Goal: Information Seeking & Learning: Learn about a topic

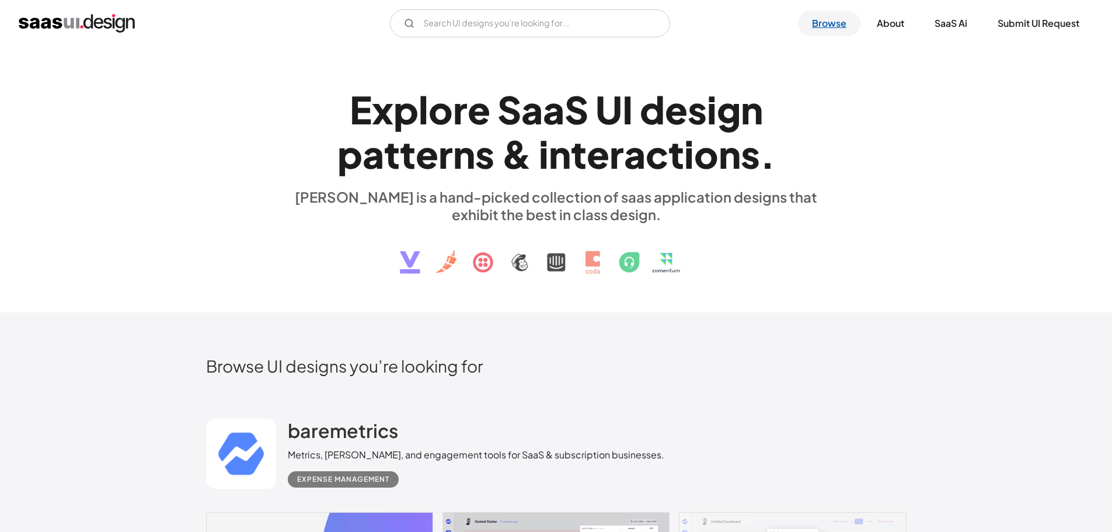
click at [833, 27] on link "Browse" at bounding box center [829, 24] width 62 height 26
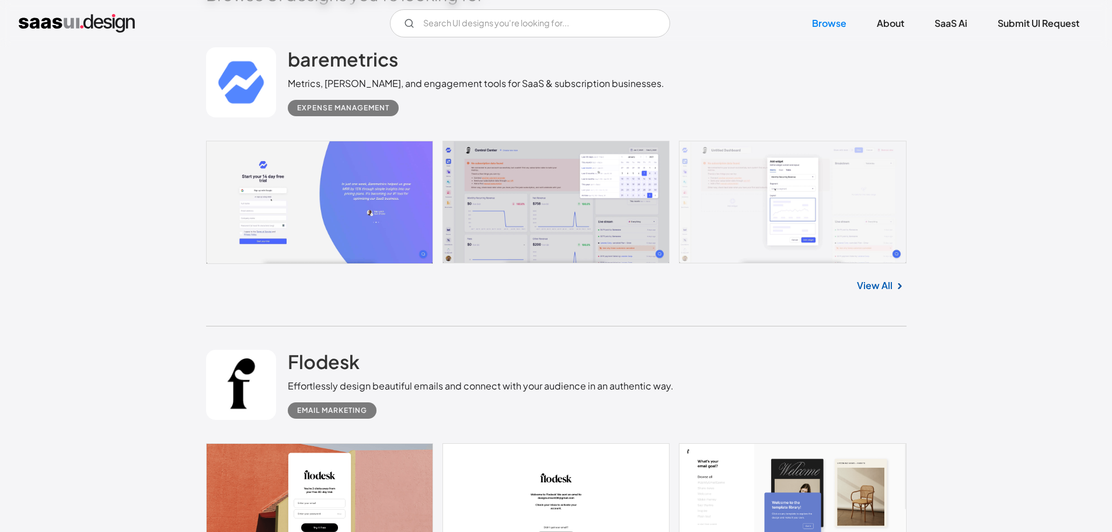
scroll to position [546, 0]
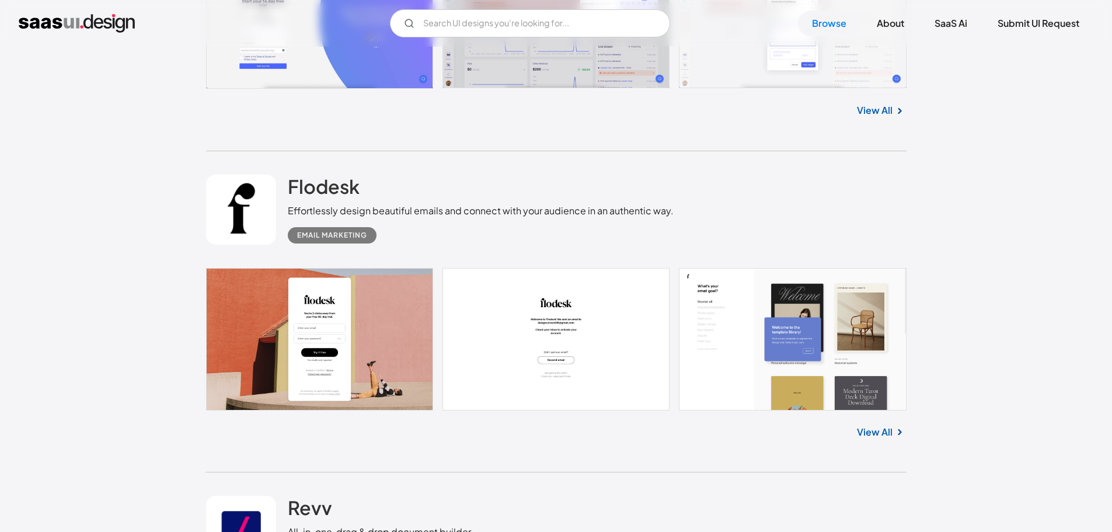
click at [887, 429] on link "View All" at bounding box center [875, 432] width 36 height 14
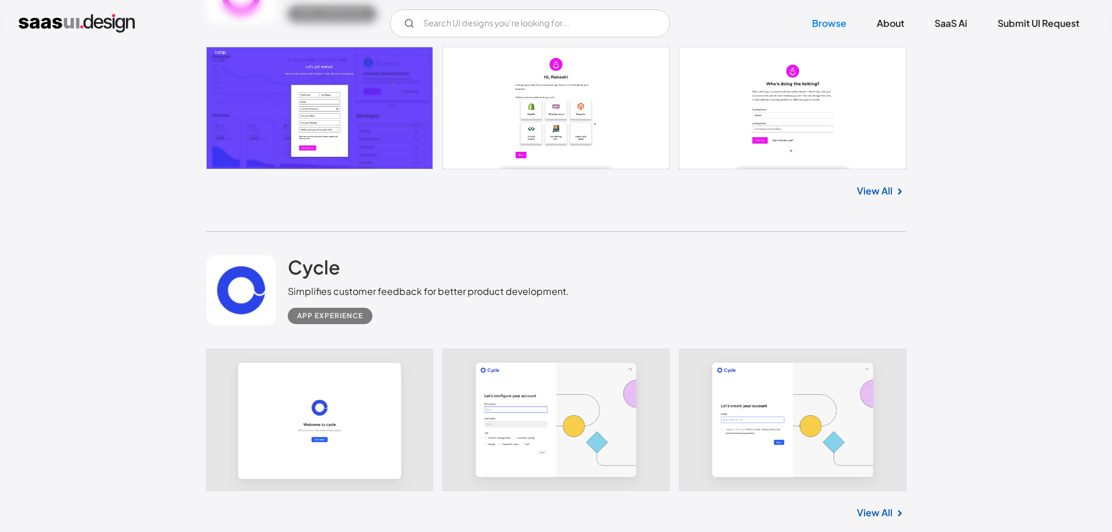
scroll to position [1539, 0]
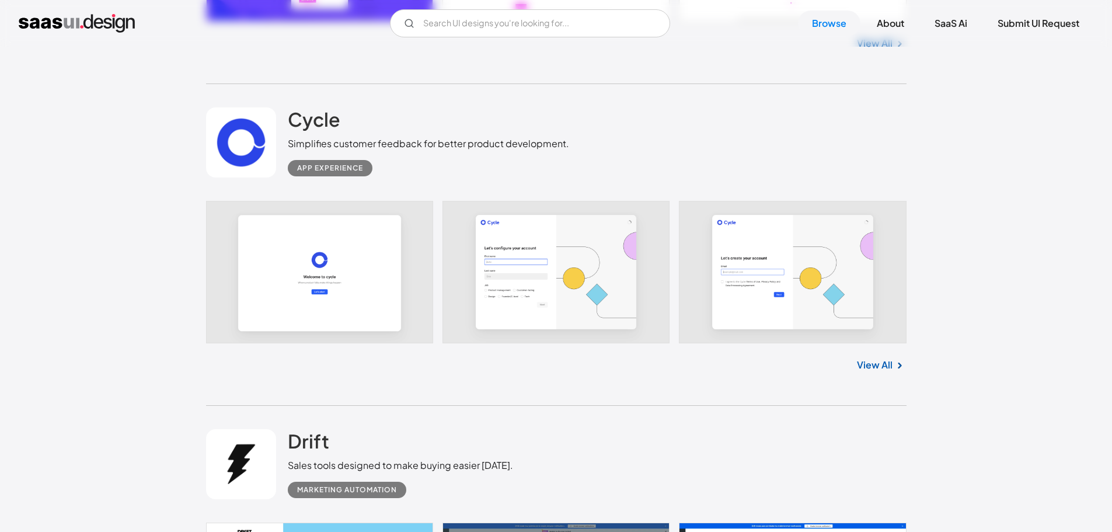
click at [880, 359] on link "View All" at bounding box center [875, 365] width 36 height 14
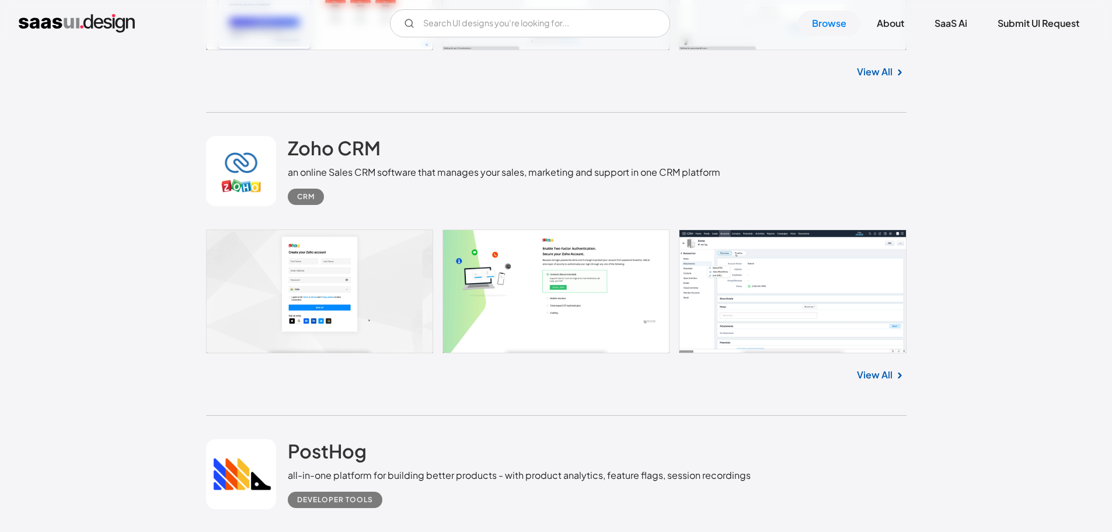
scroll to position [4107, 0]
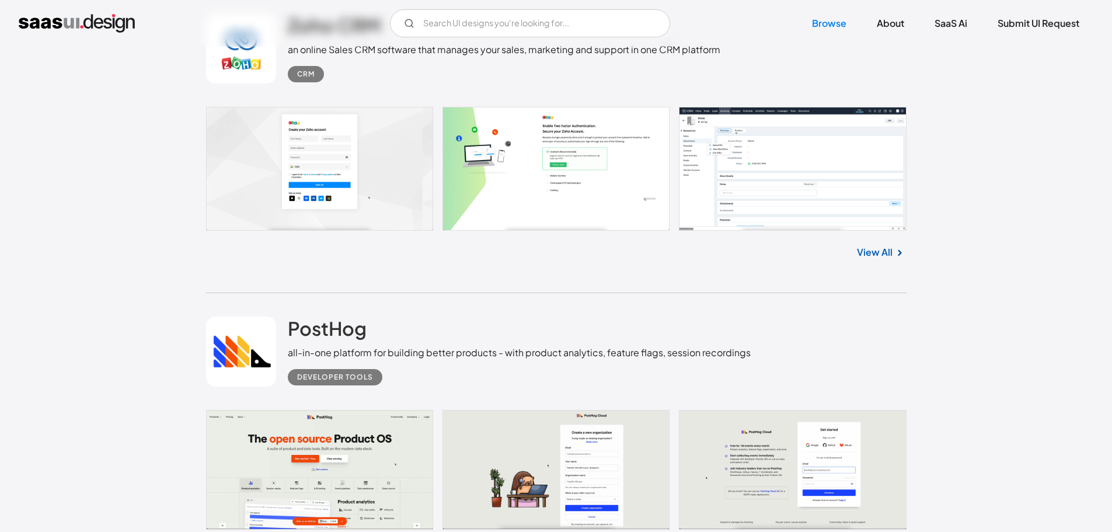
click at [882, 254] on link "View All" at bounding box center [875, 252] width 36 height 14
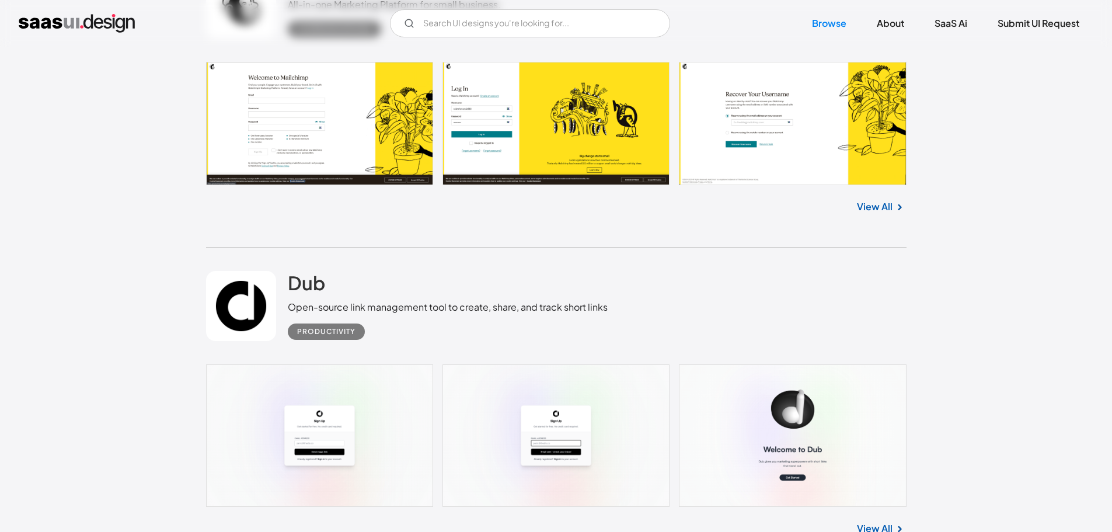
scroll to position [5391, 0]
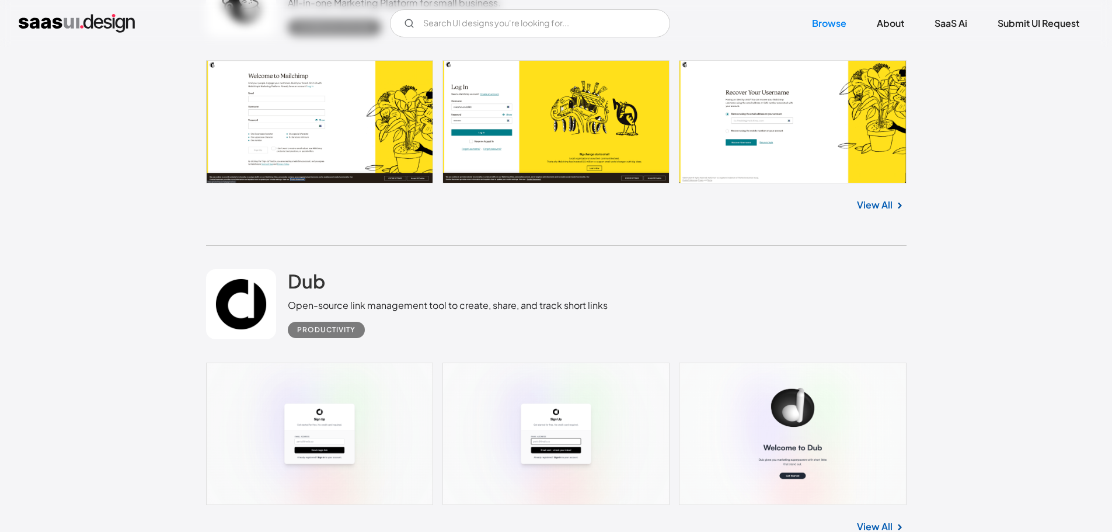
click at [881, 205] on link "View All" at bounding box center [875, 205] width 36 height 14
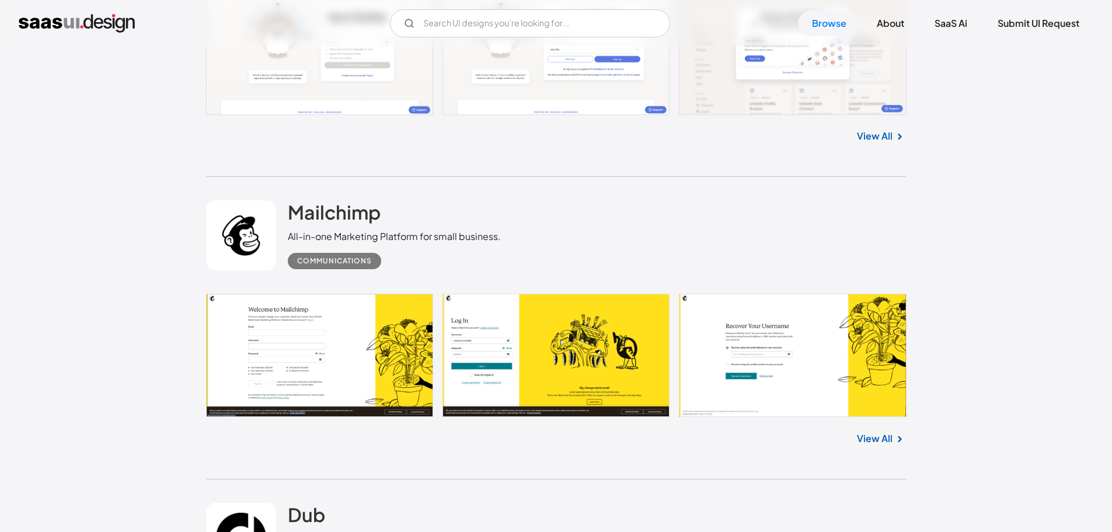
click at [882, 440] on link "View All" at bounding box center [875, 438] width 36 height 14
click at [871, 434] on link "View All" at bounding box center [875, 438] width 36 height 14
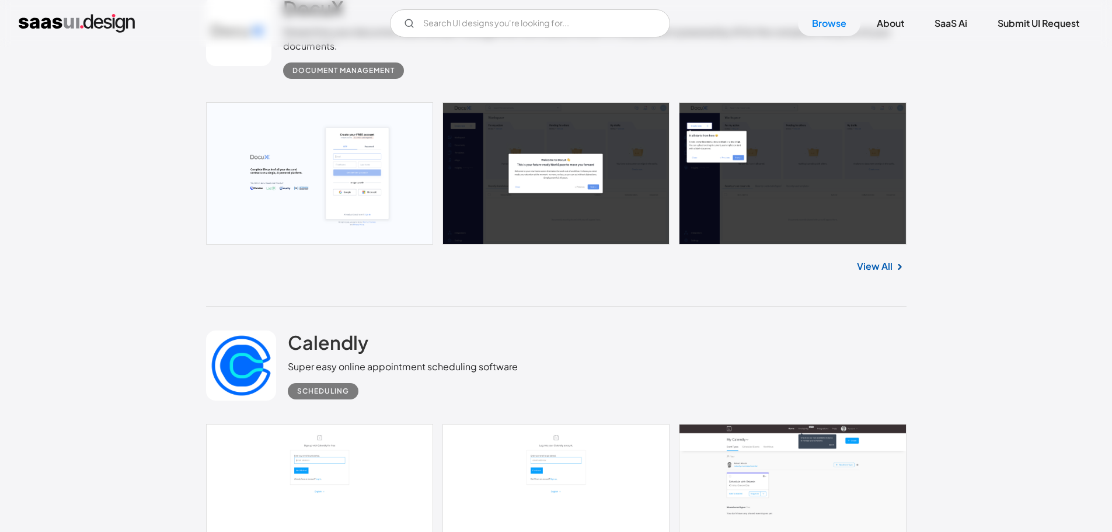
scroll to position [10877, 0]
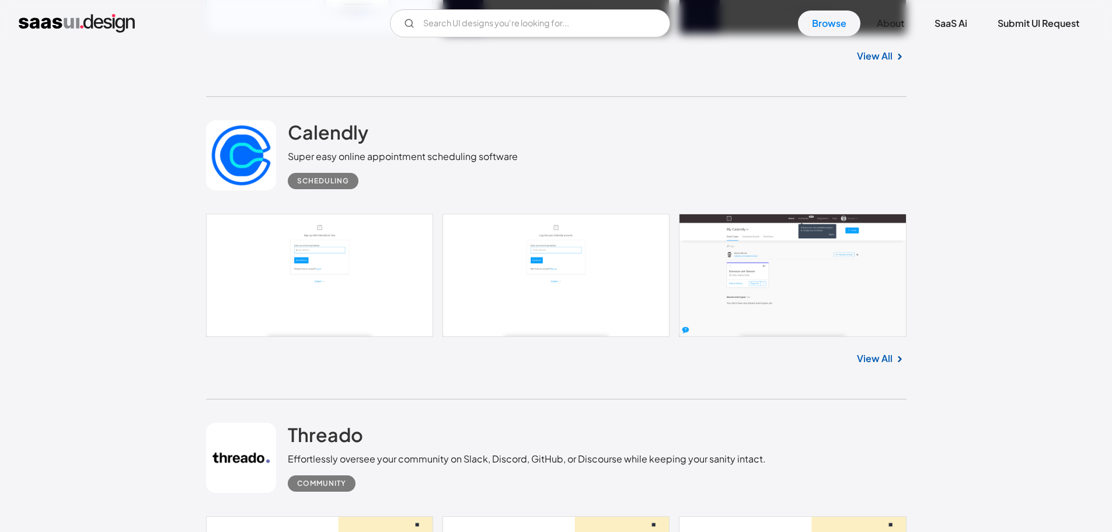
click at [861, 358] on link "View All" at bounding box center [875, 358] width 36 height 14
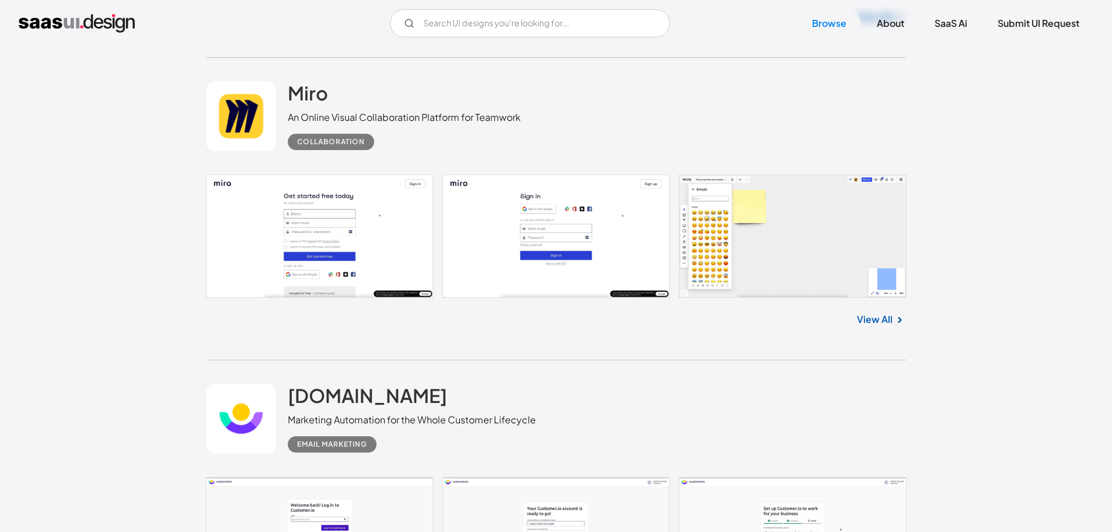
scroll to position [12161, 0]
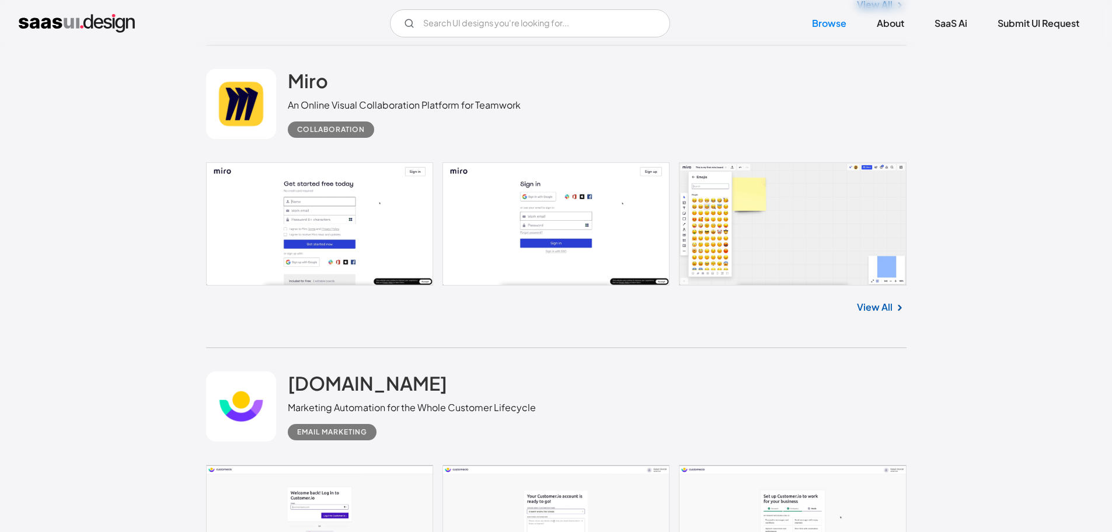
click at [890, 311] on link "View All" at bounding box center [875, 307] width 36 height 14
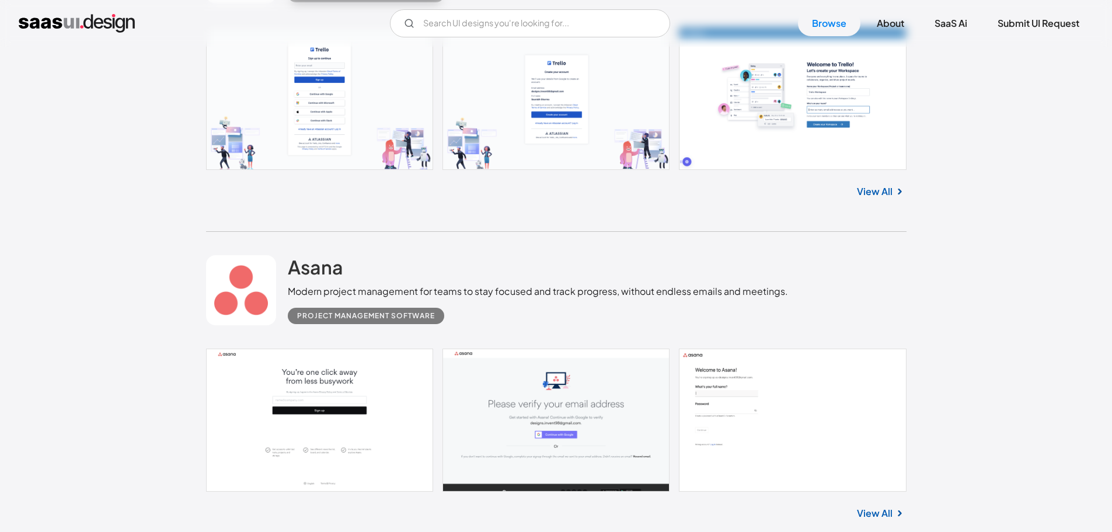
scroll to position [16305, 0]
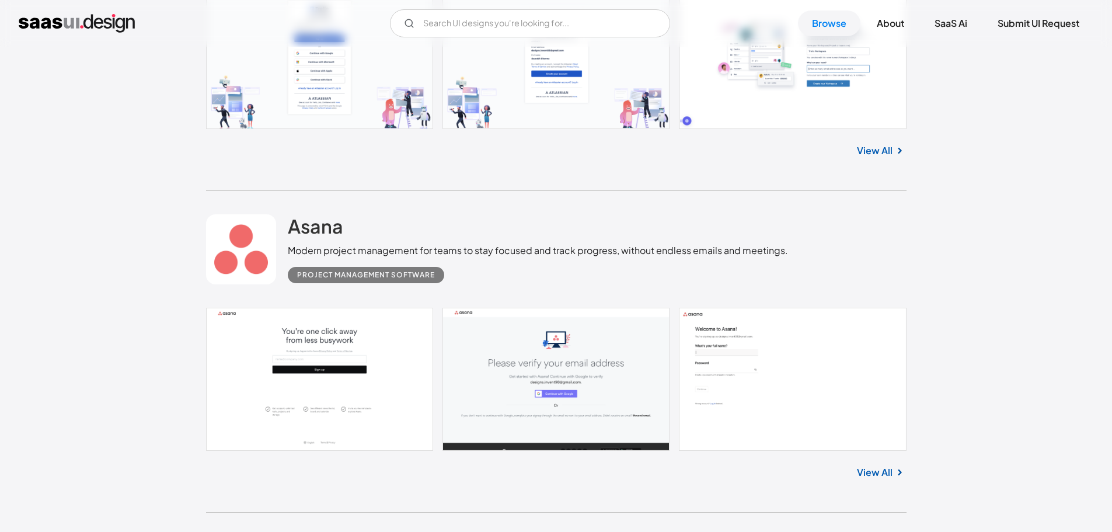
click at [872, 152] on link "View All" at bounding box center [875, 151] width 36 height 14
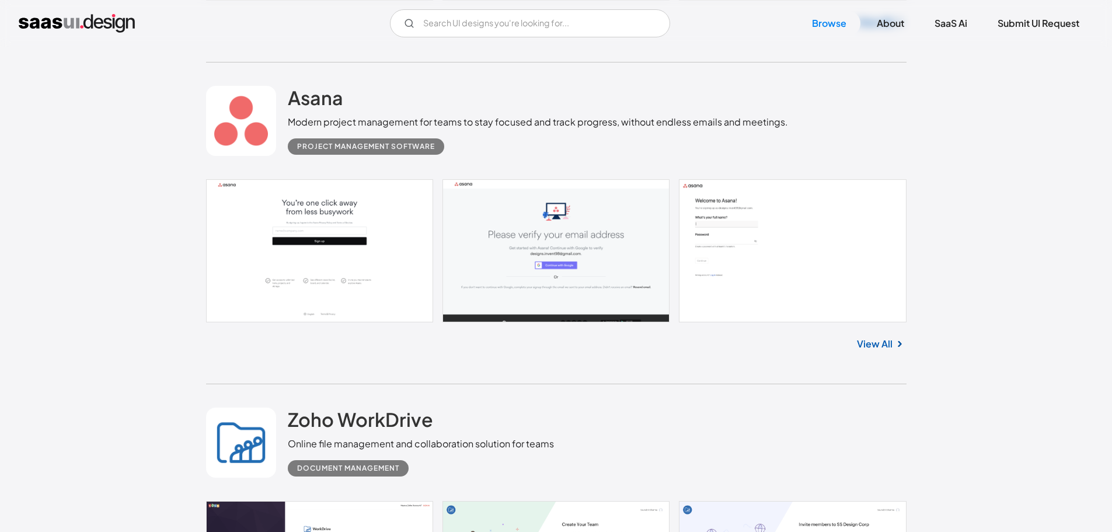
scroll to position [16538, 0]
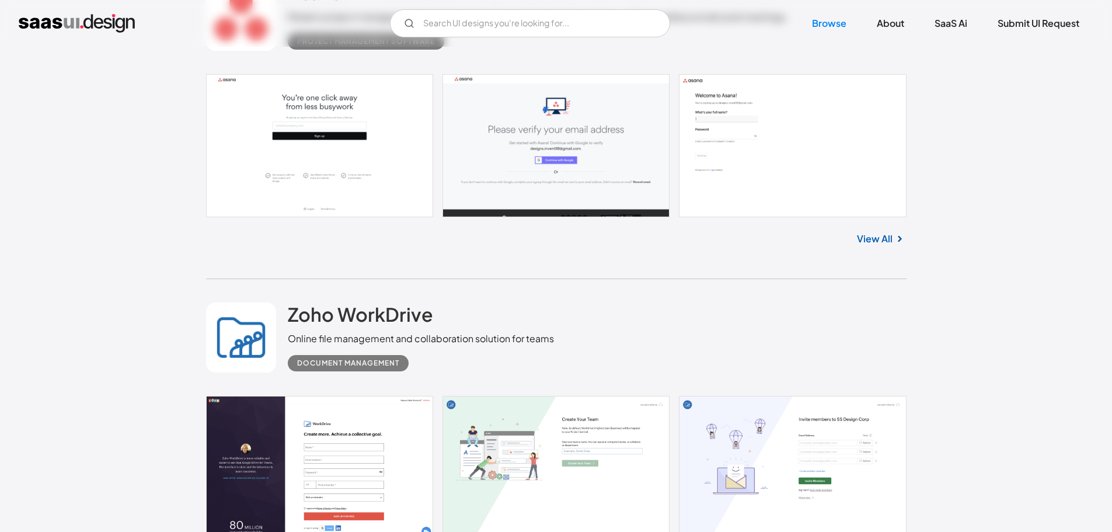
click at [877, 244] on link "View All" at bounding box center [875, 239] width 36 height 14
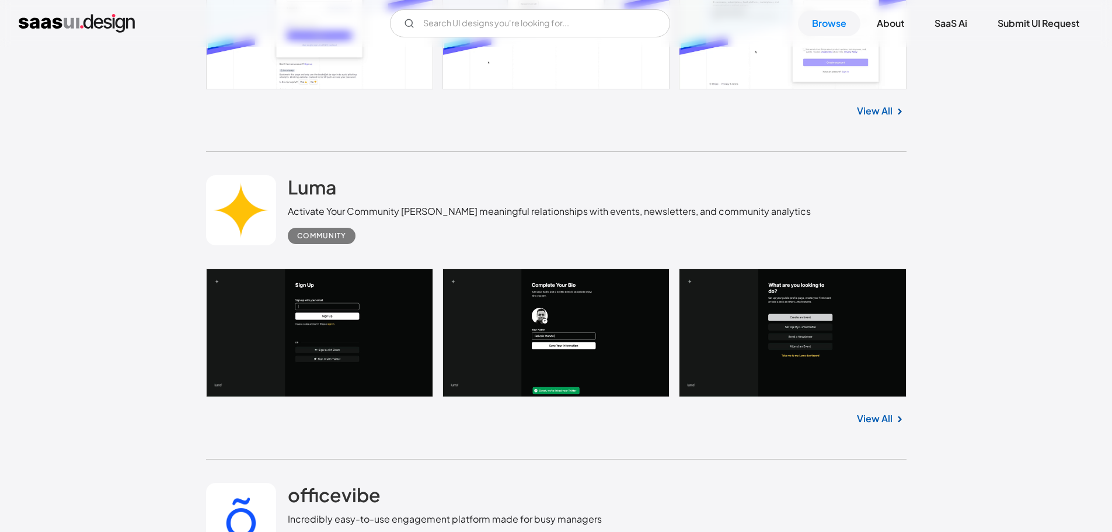
scroll to position [21032, 0]
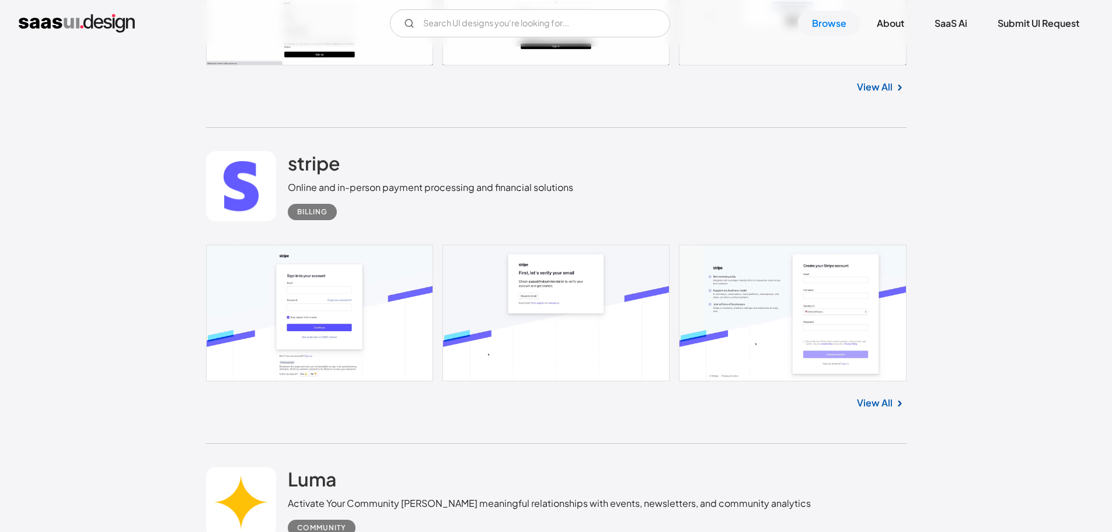
click at [895, 395] on div "View All" at bounding box center [556, 400] width 700 height 39
click at [888, 399] on link "View All" at bounding box center [875, 403] width 36 height 14
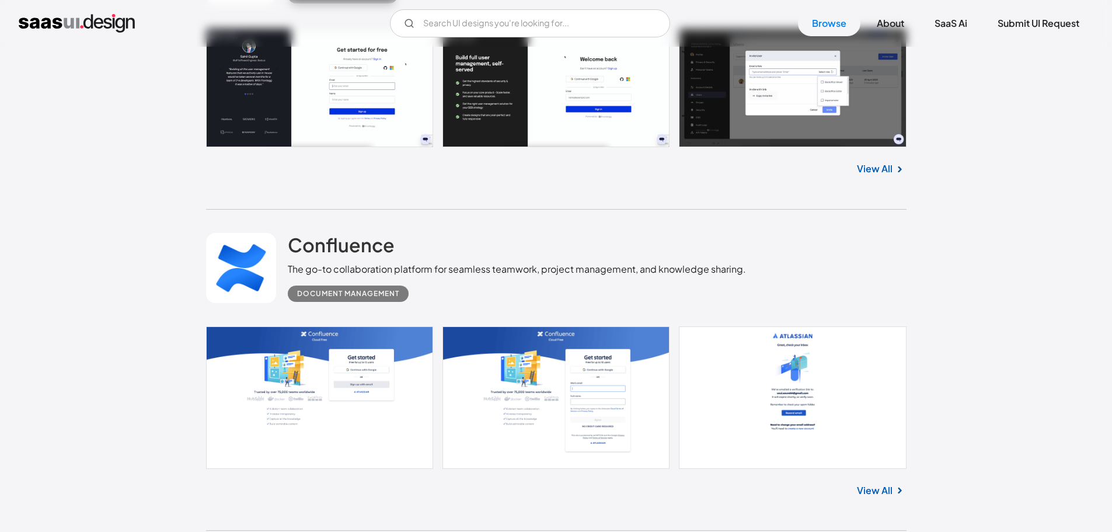
scroll to position [24126, 0]
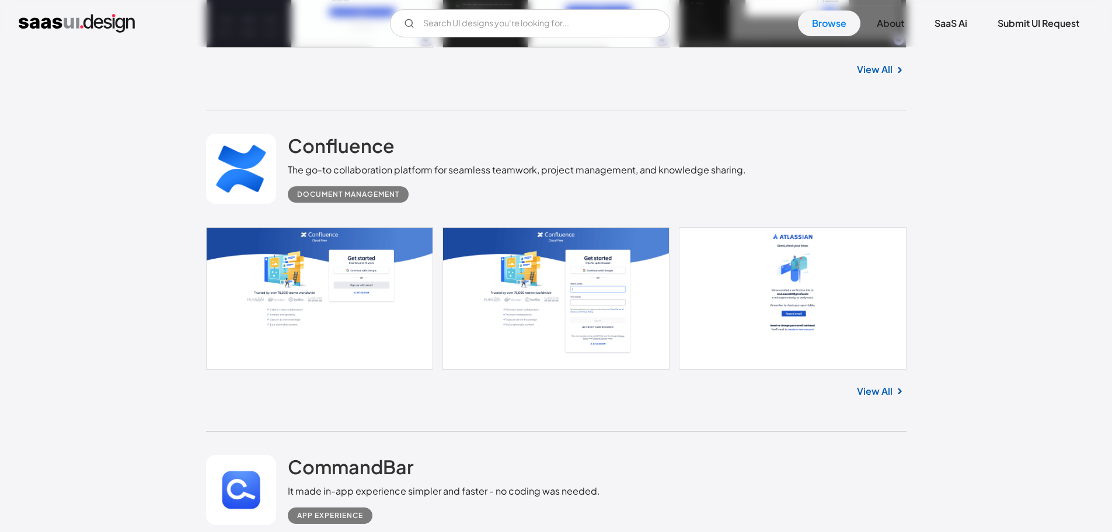
click at [883, 388] on link "View All" at bounding box center [875, 391] width 36 height 14
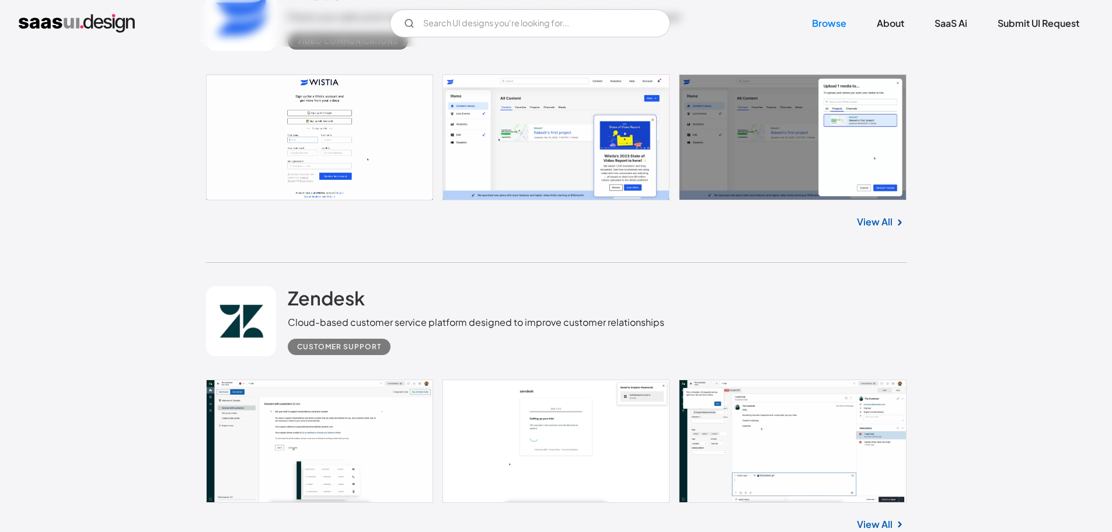
scroll to position [26927, 0]
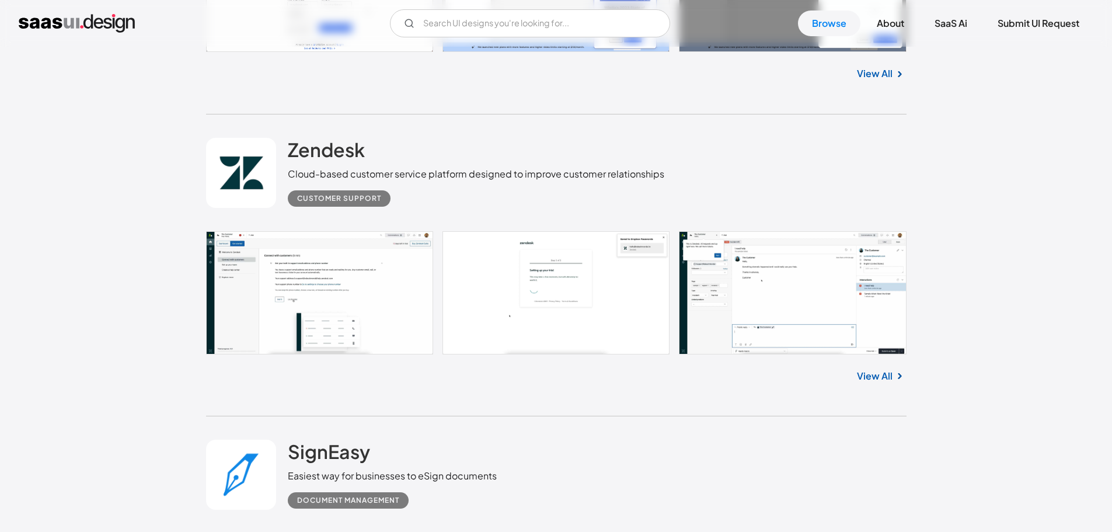
click at [870, 369] on link "View All" at bounding box center [875, 376] width 36 height 14
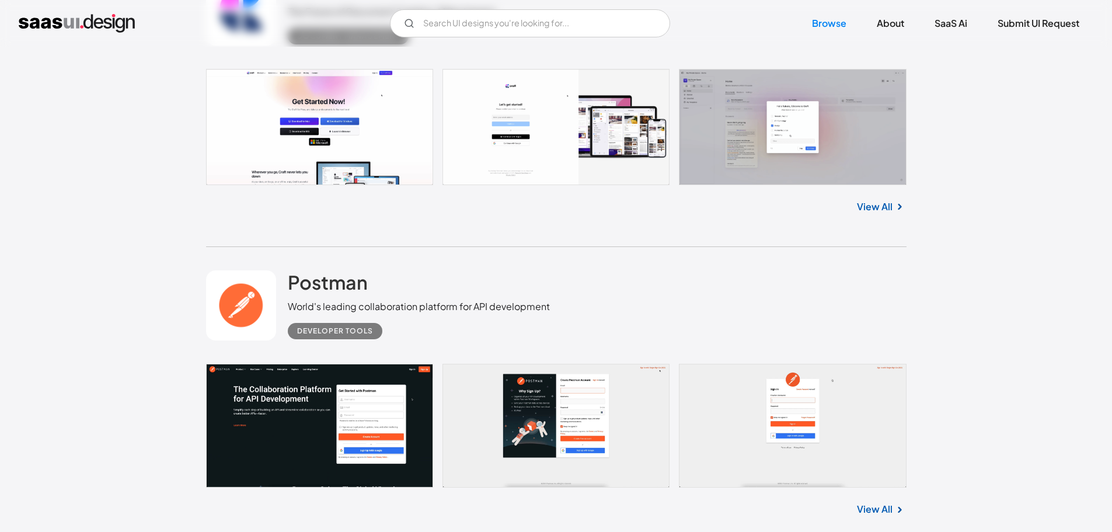
scroll to position [29087, 0]
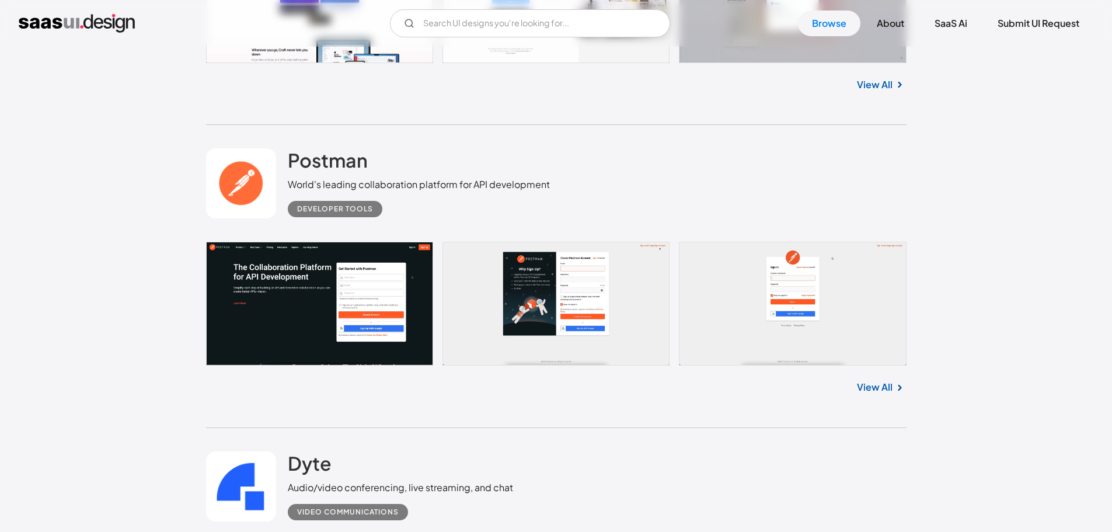
click at [882, 380] on link "View All" at bounding box center [875, 387] width 36 height 14
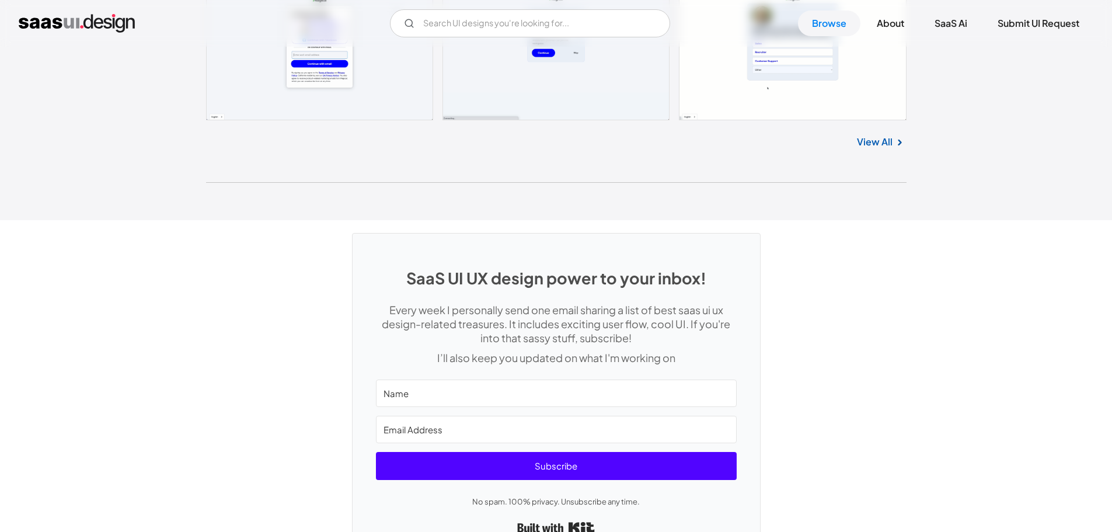
scroll to position [31246, 0]
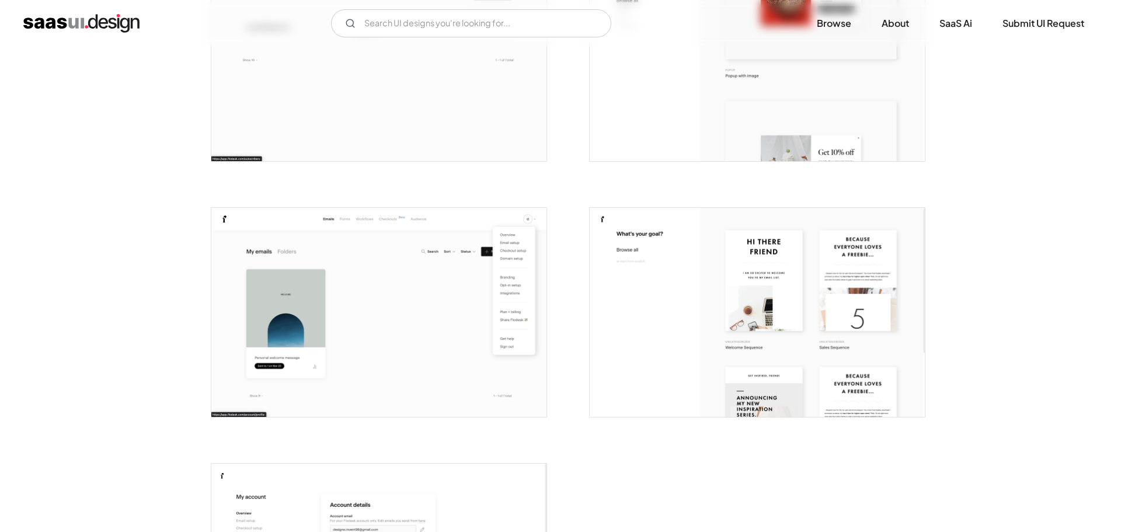
scroll to position [3035, 0]
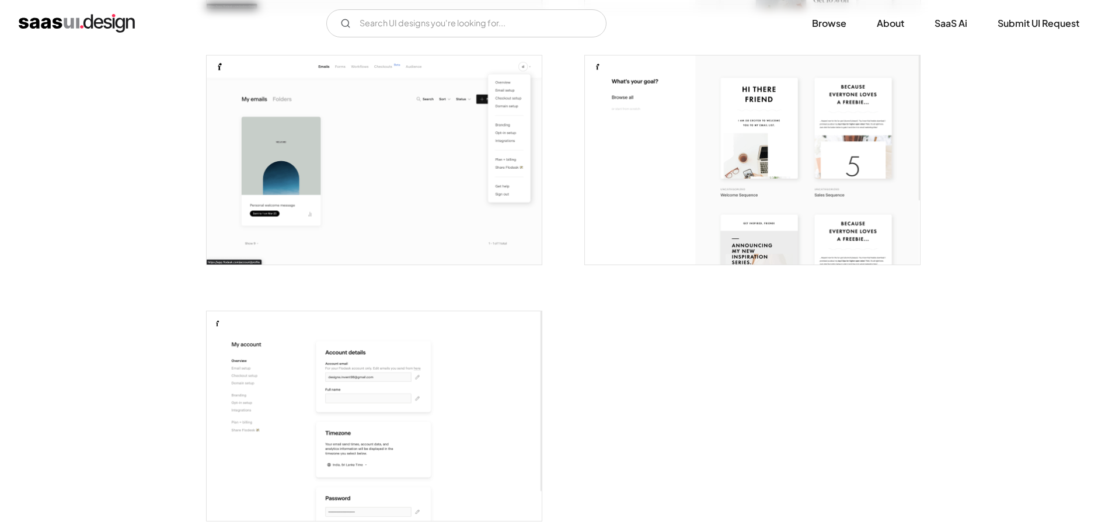
click at [511, 175] on img "open lightbox" at bounding box center [374, 160] width 335 height 210
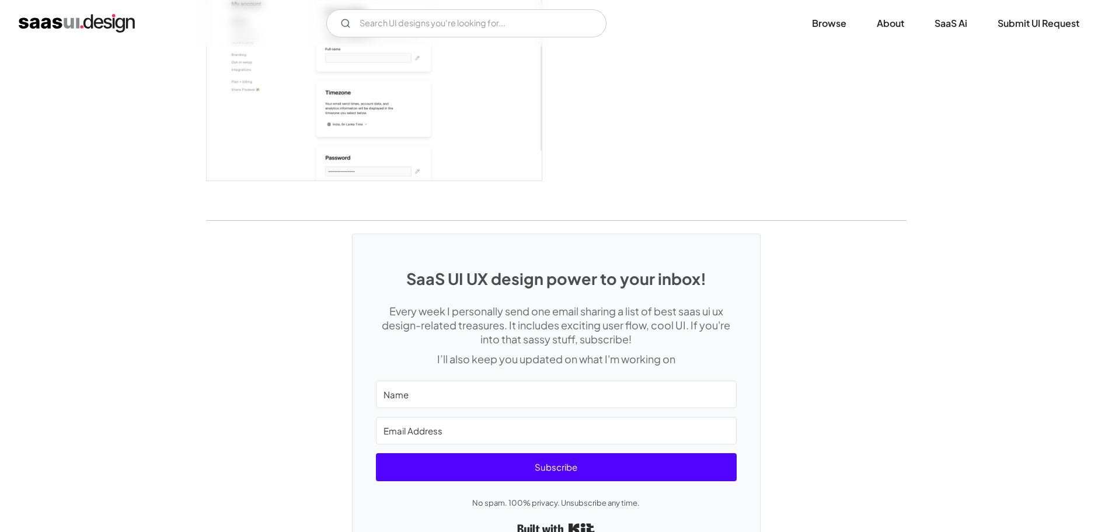
scroll to position [3448, 0]
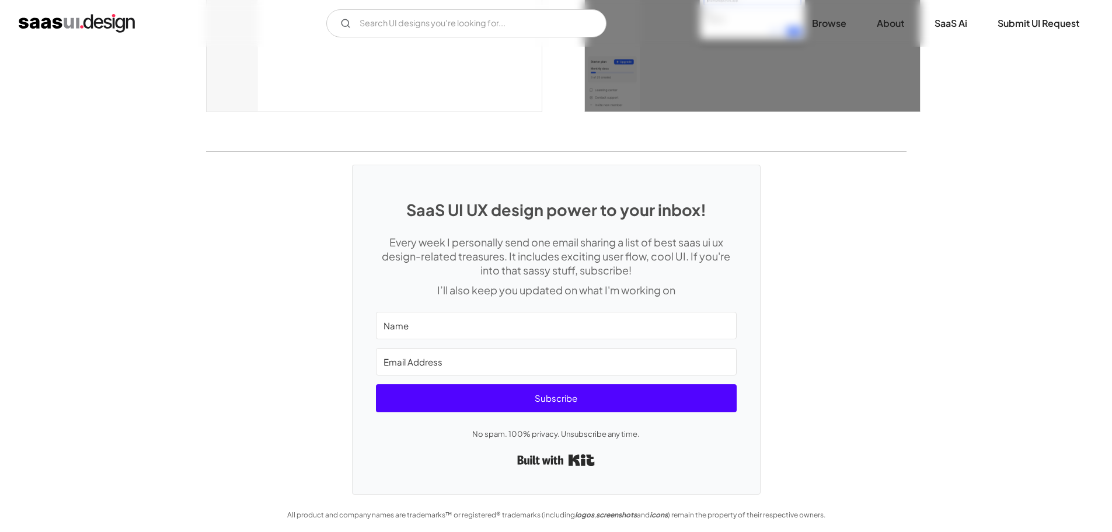
scroll to position [3191, 0]
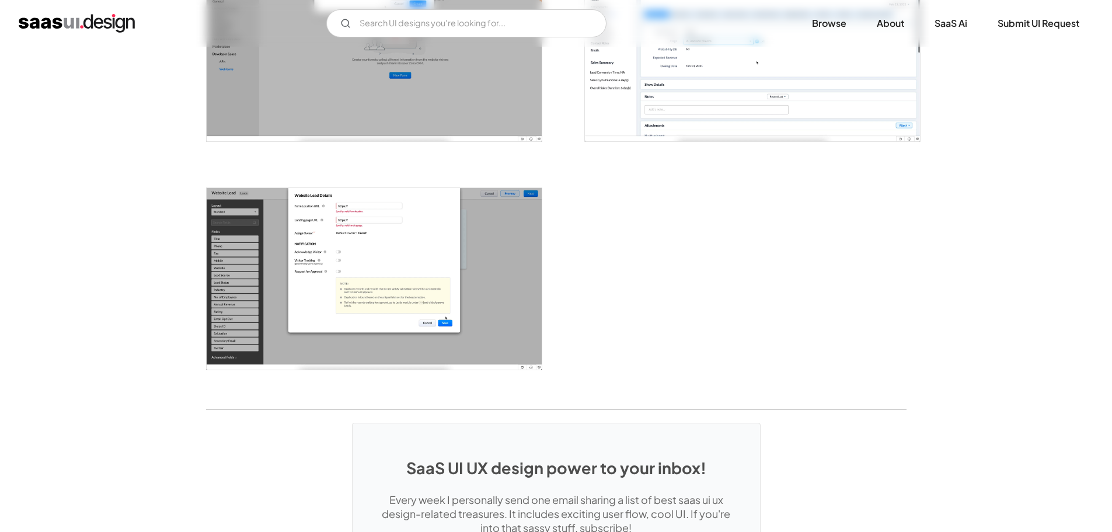
scroll to position [1459, 0]
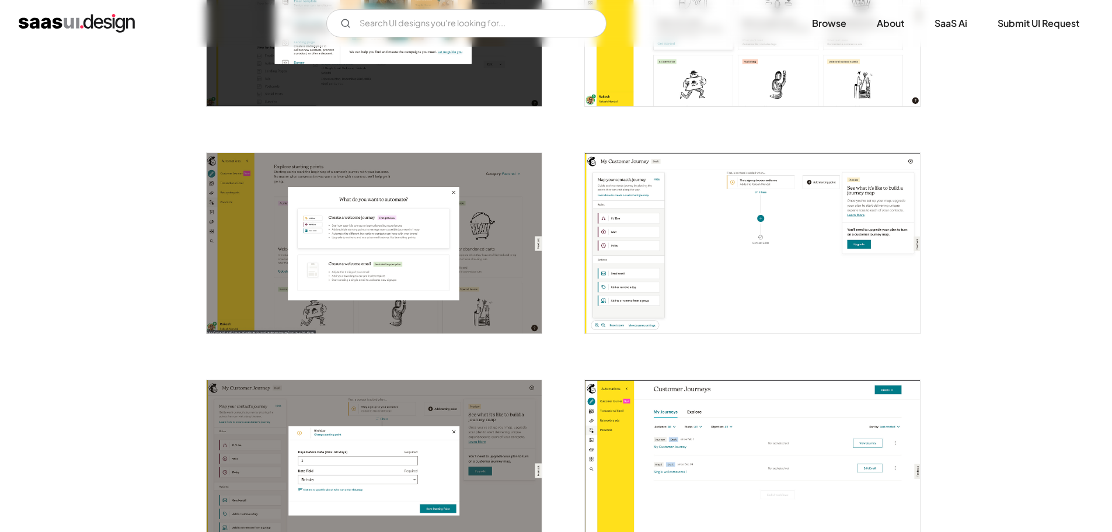
scroll to position [1051, 0]
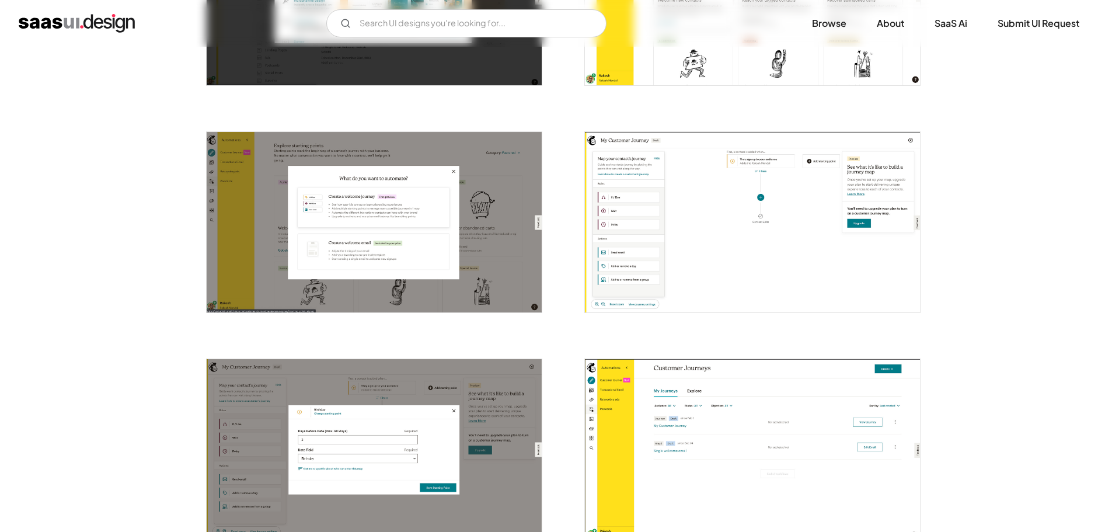
click at [742, 204] on img "open lightbox" at bounding box center [752, 222] width 335 height 180
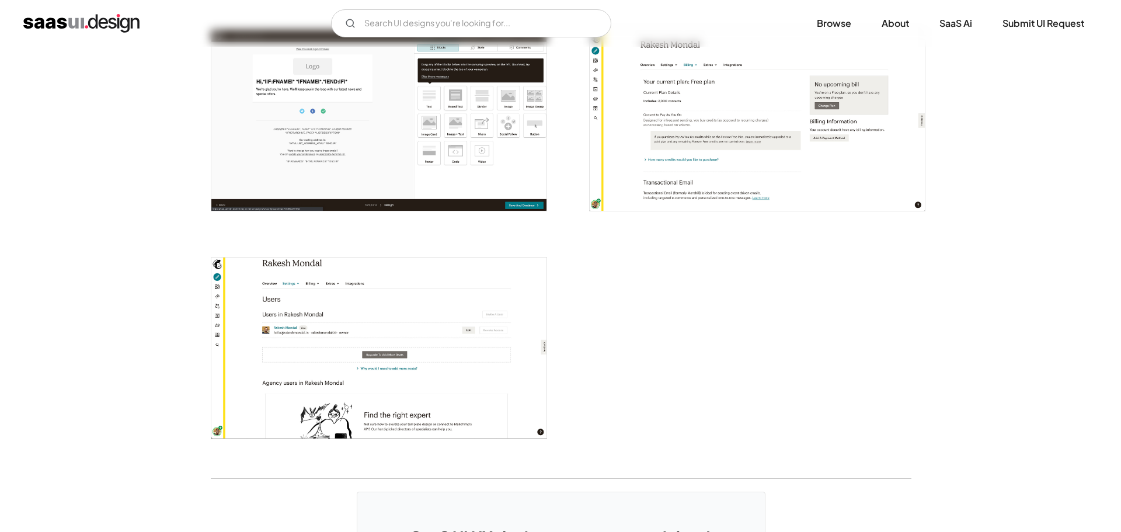
scroll to position [2510, 0]
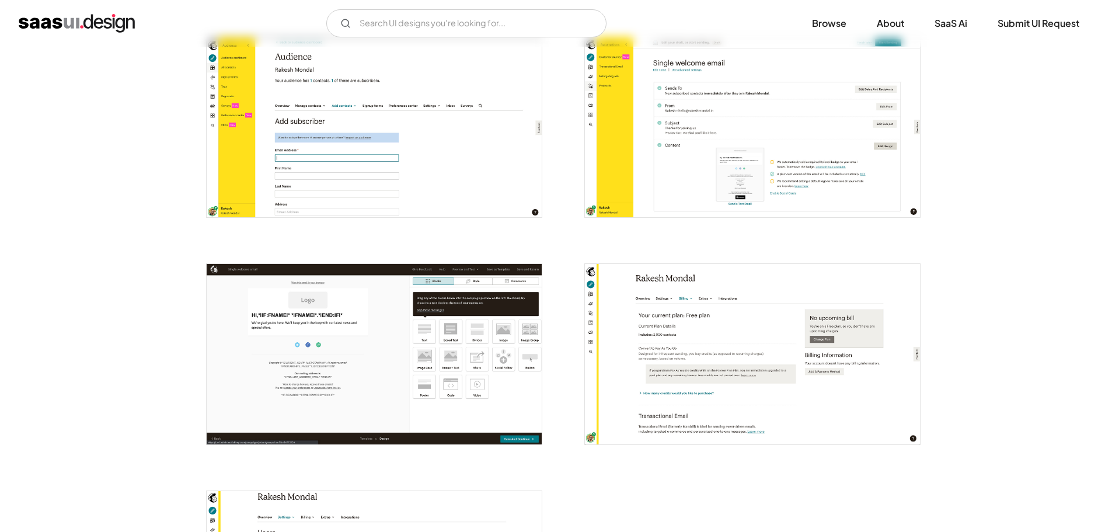
click at [422, 342] on img "open lightbox" at bounding box center [374, 354] width 335 height 180
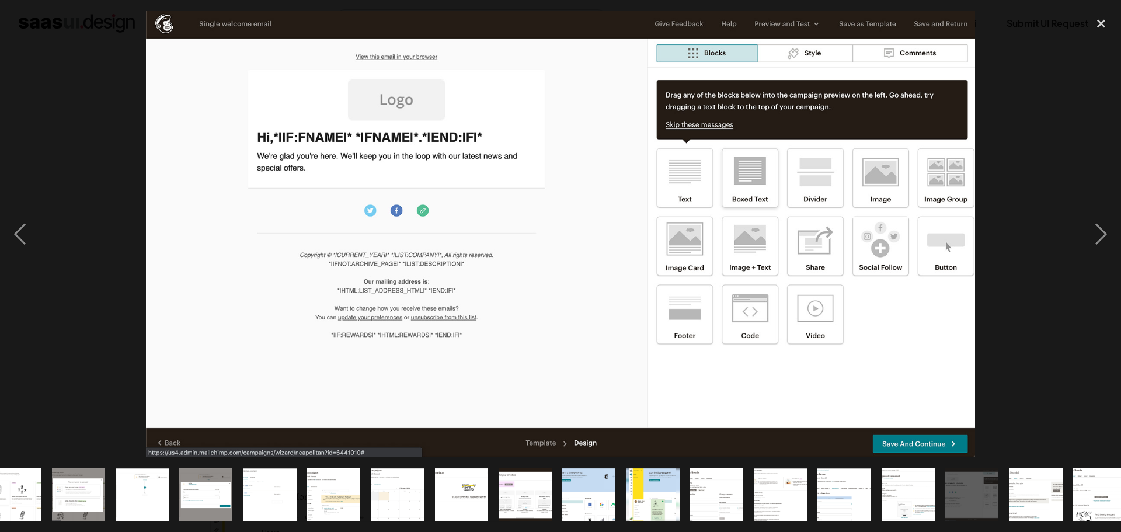
scroll to position [0, 485]
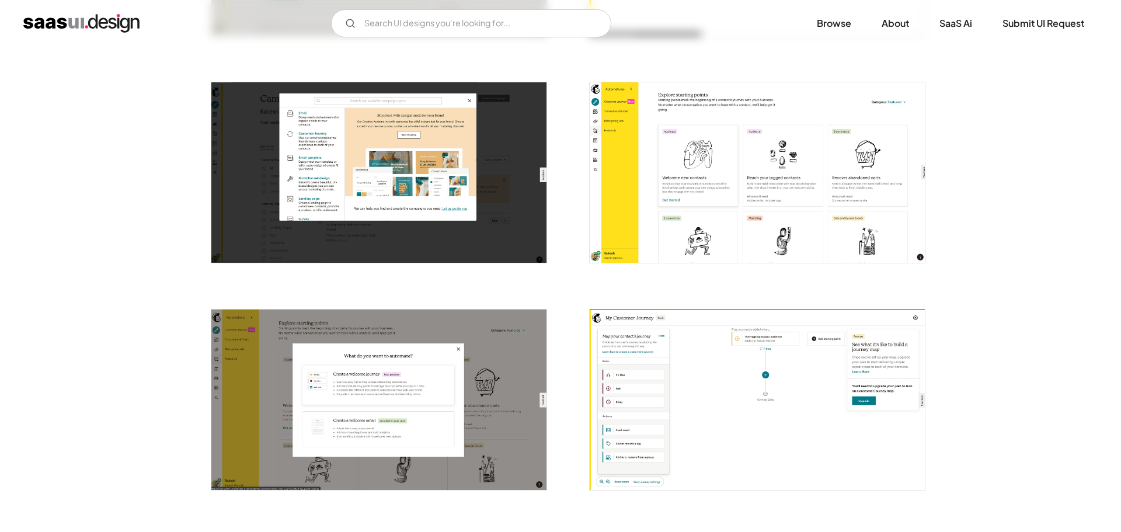
scroll to position [759, 0]
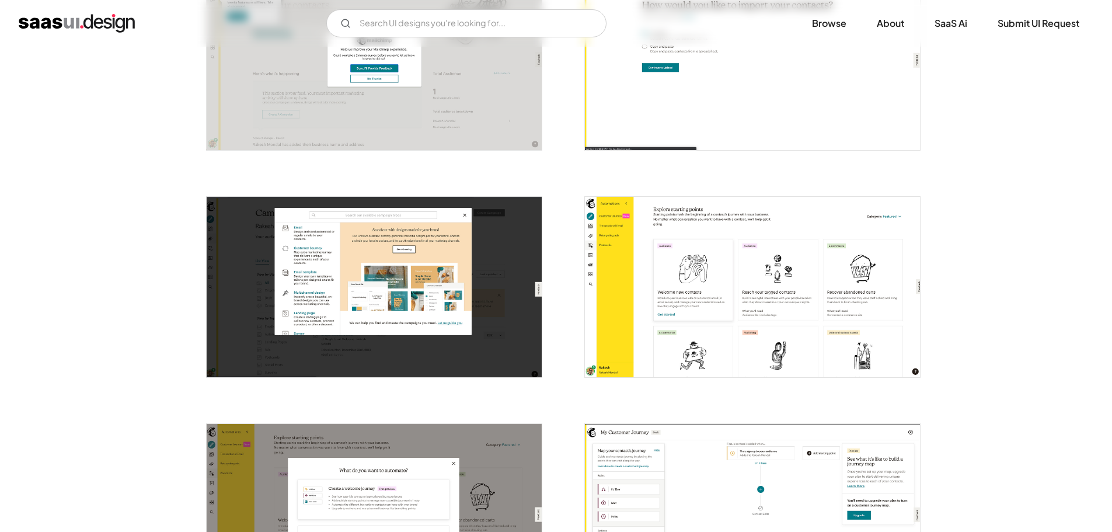
click at [750, 306] on img "open lightbox" at bounding box center [752, 287] width 335 height 180
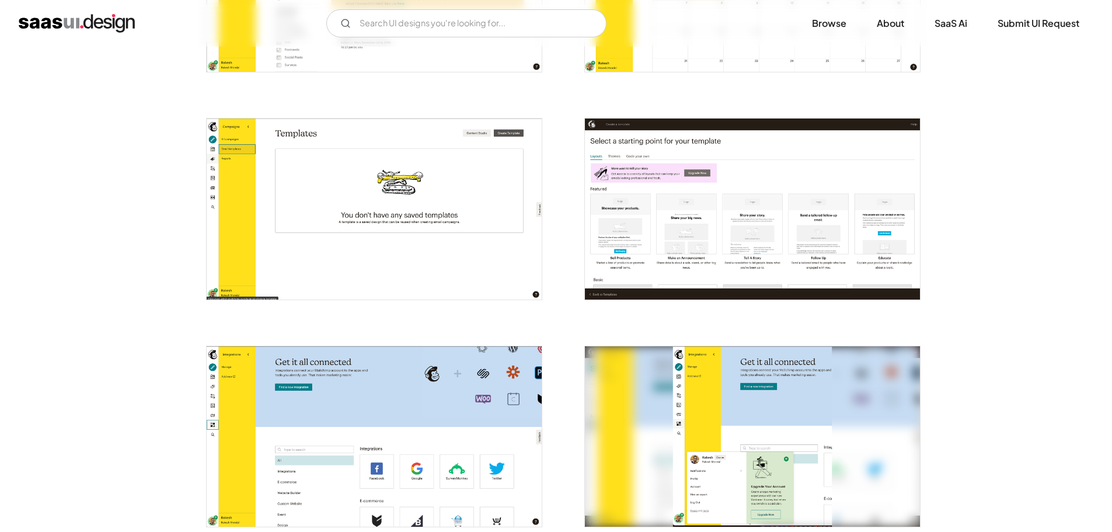
scroll to position [1751, 0]
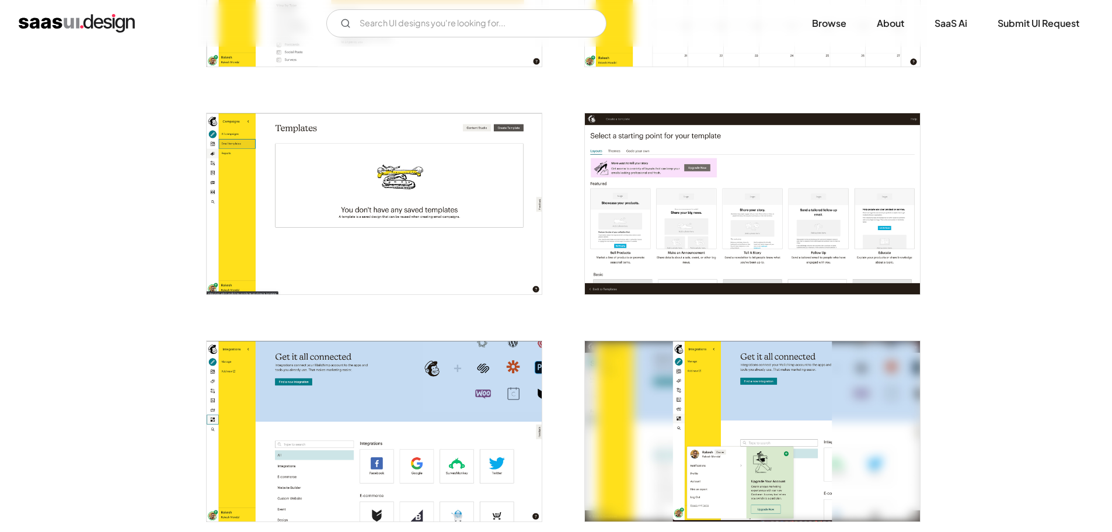
click at [660, 187] on img "open lightbox" at bounding box center [752, 203] width 335 height 180
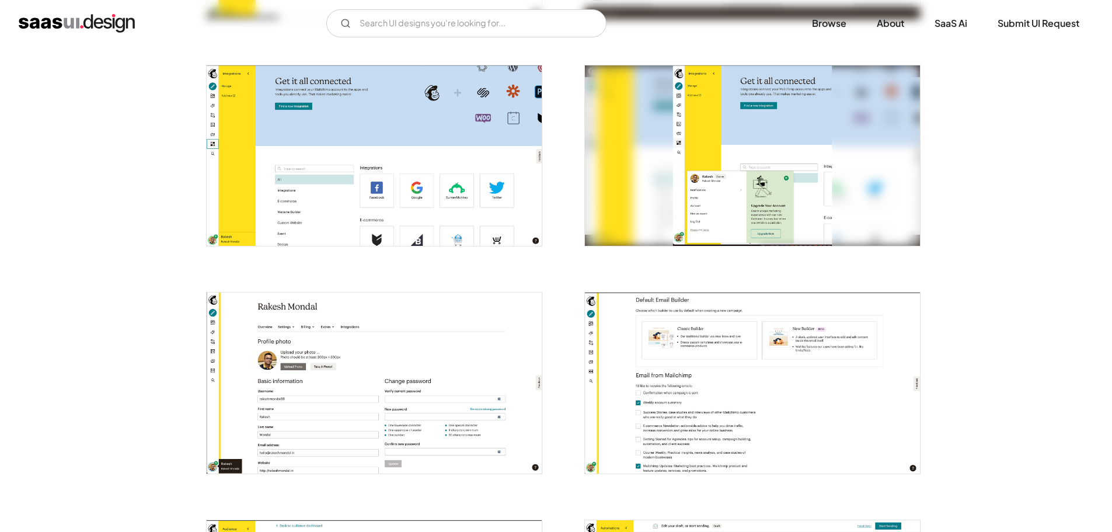
scroll to position [1984, 0]
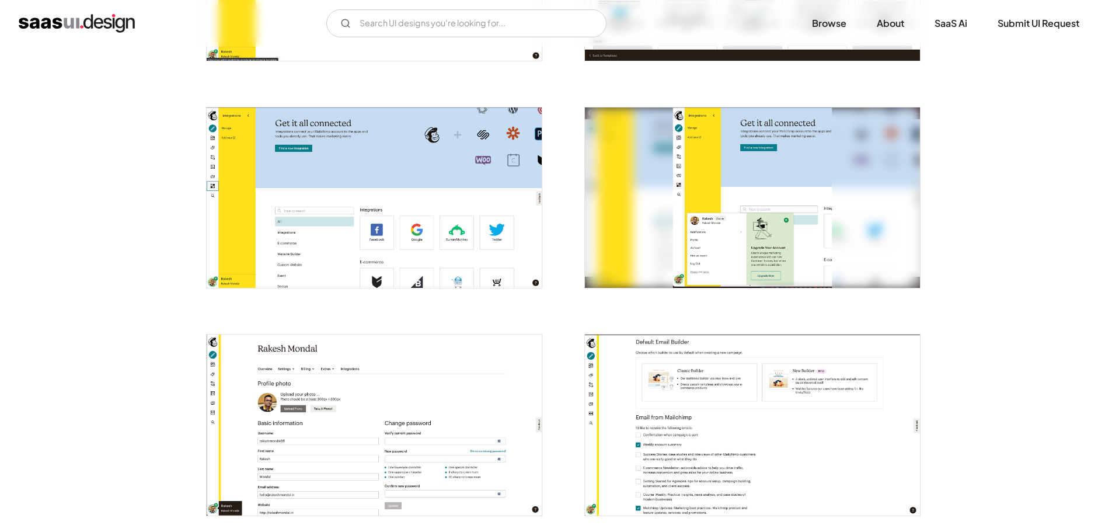
click at [721, 188] on img "open lightbox" at bounding box center [752, 197] width 335 height 180
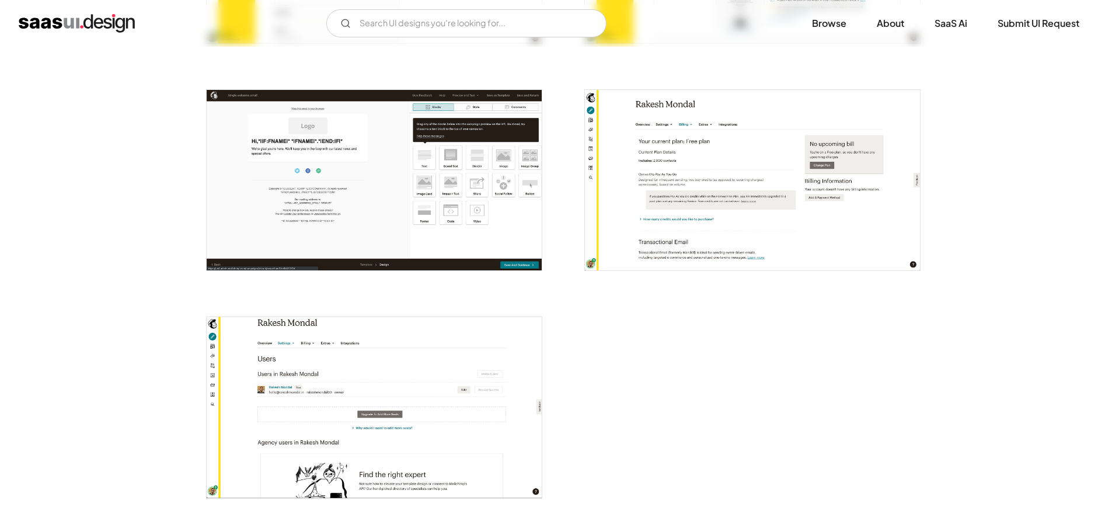
scroll to position [2685, 0]
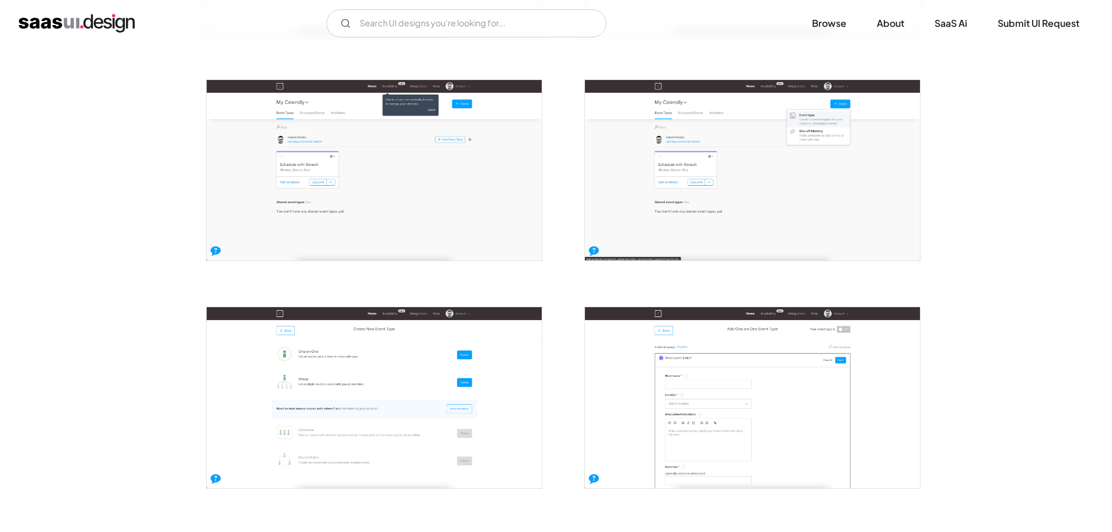
scroll to position [350, 0]
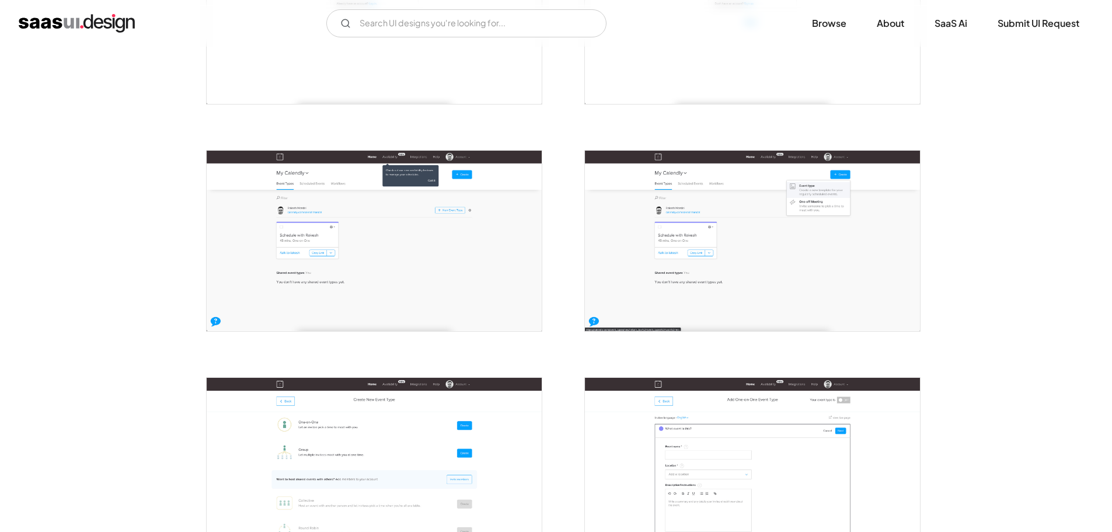
click at [781, 240] on img "open lightbox" at bounding box center [752, 241] width 335 height 180
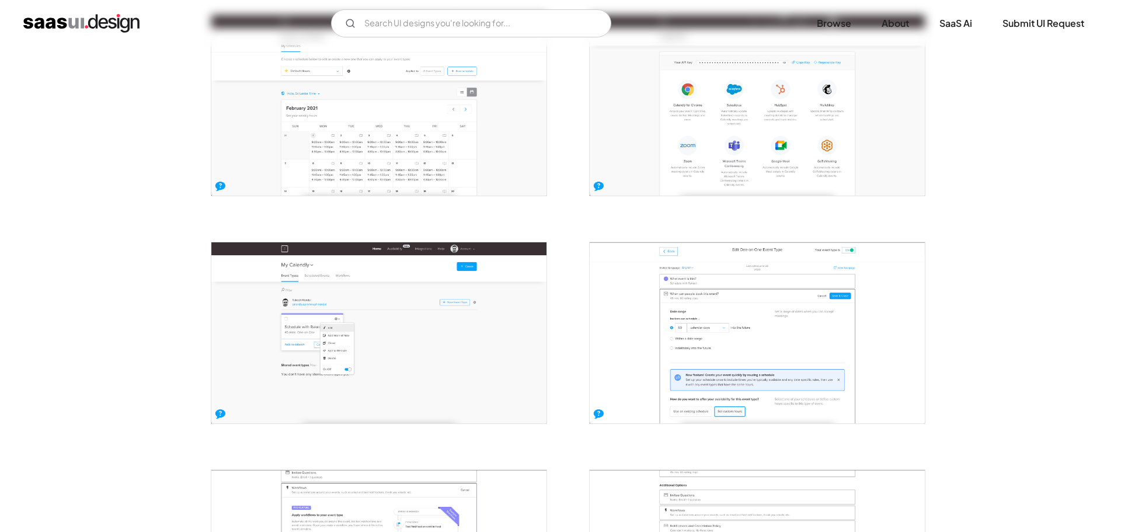
scroll to position [817, 0]
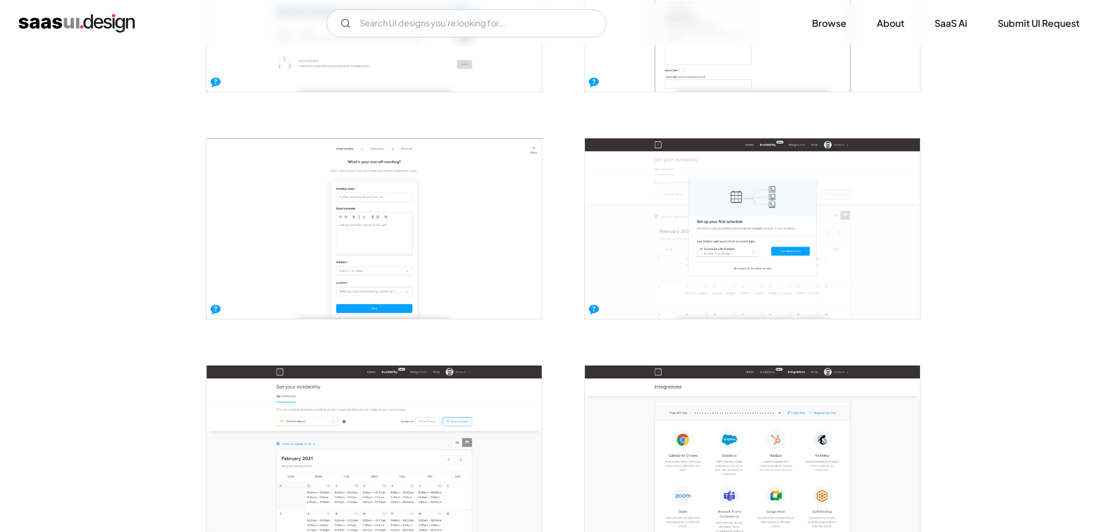
click at [768, 236] on img "open lightbox" at bounding box center [752, 228] width 335 height 180
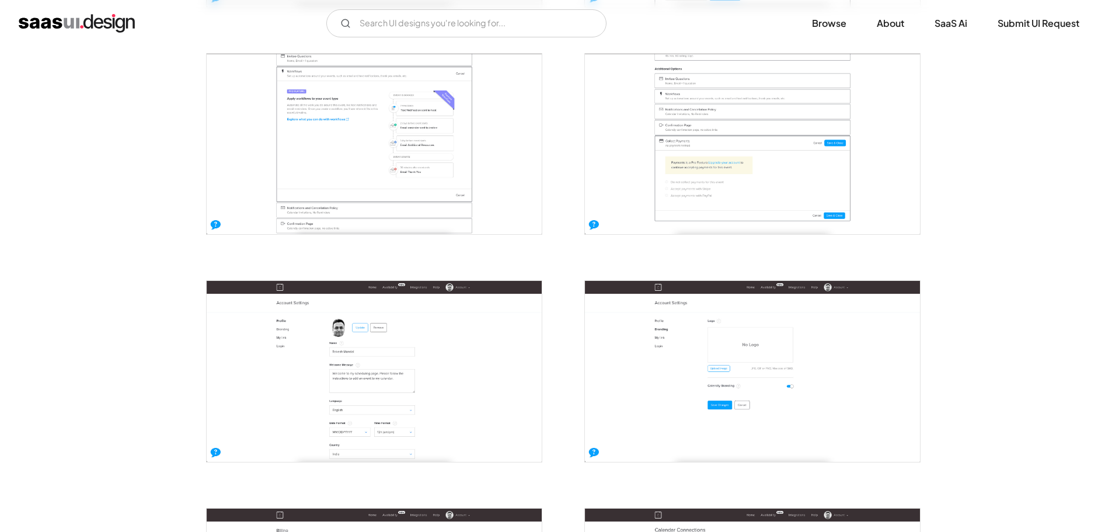
scroll to position [1517, 0]
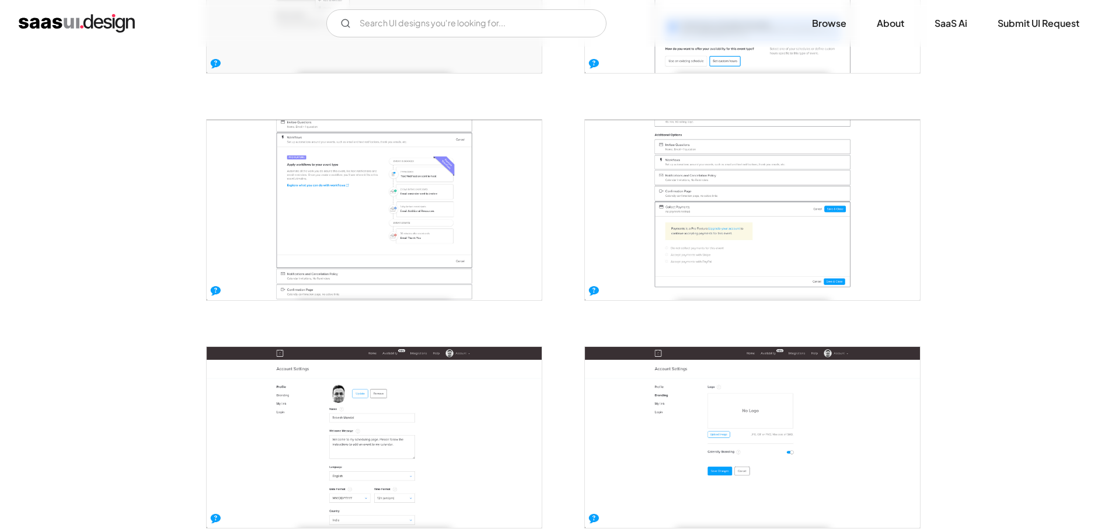
click at [483, 258] on img "open lightbox" at bounding box center [374, 210] width 335 height 180
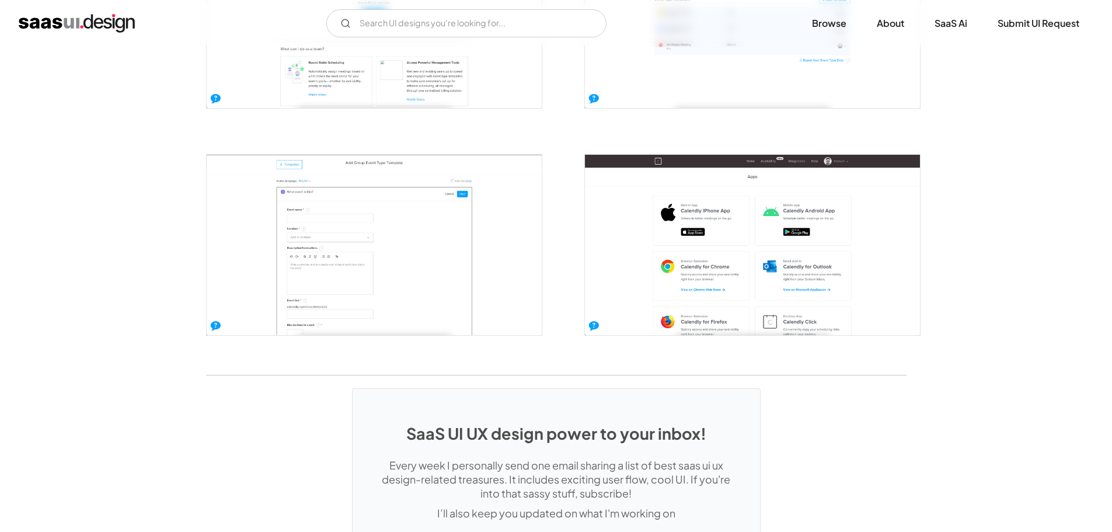
scroll to position [2393, 0]
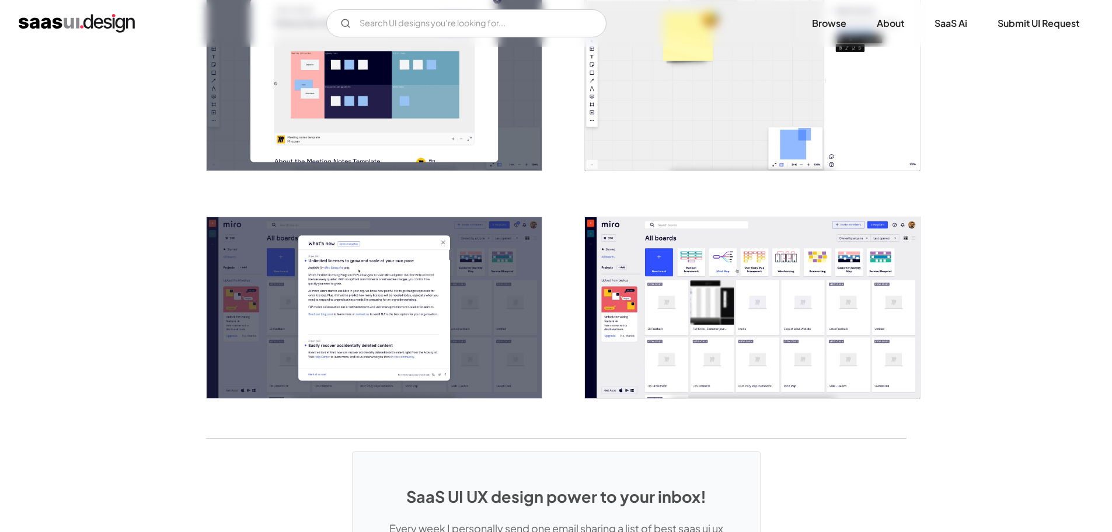
scroll to position [2335, 0]
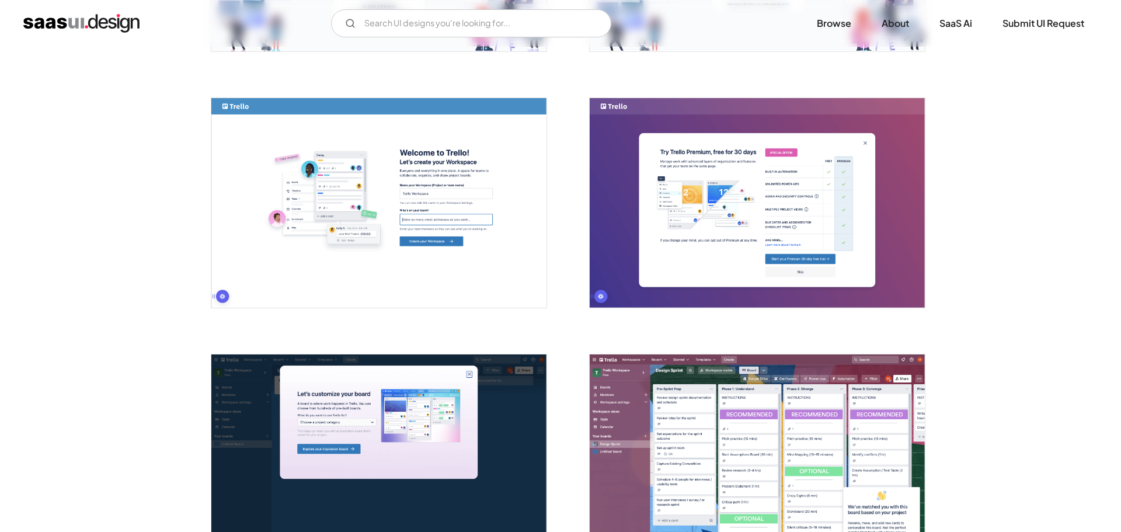
scroll to position [409, 0]
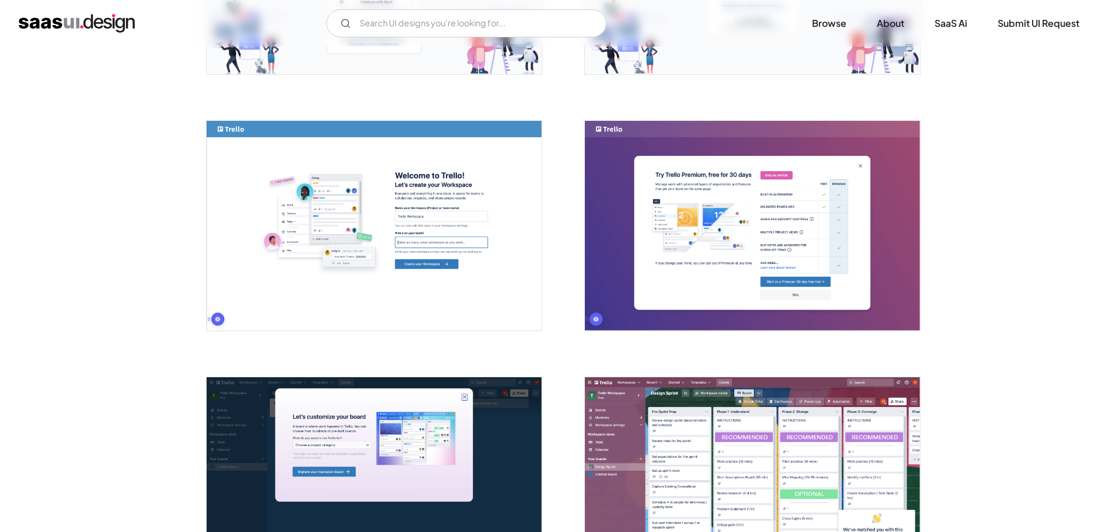
click at [733, 200] on img "open lightbox" at bounding box center [752, 226] width 335 height 210
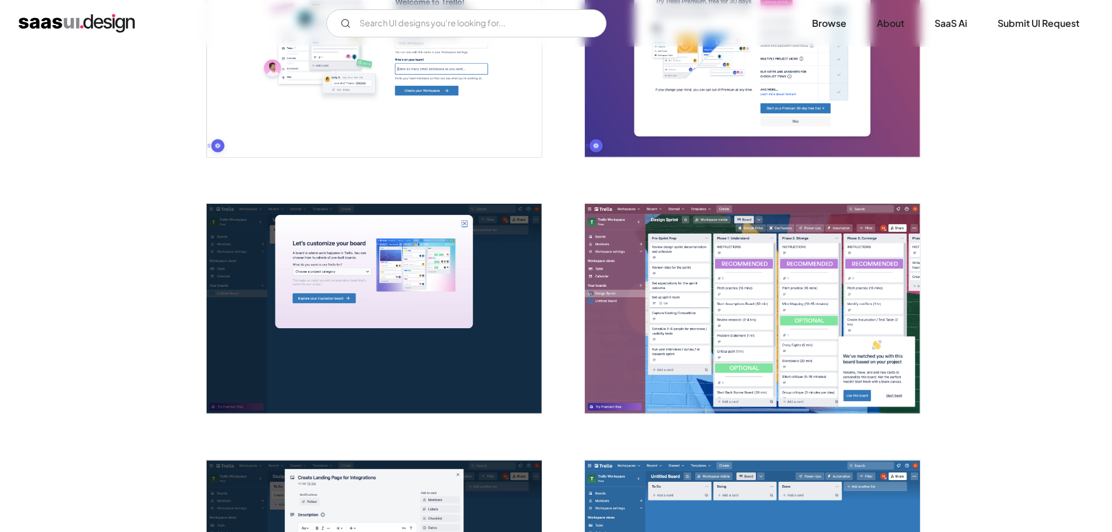
scroll to position [642, 0]
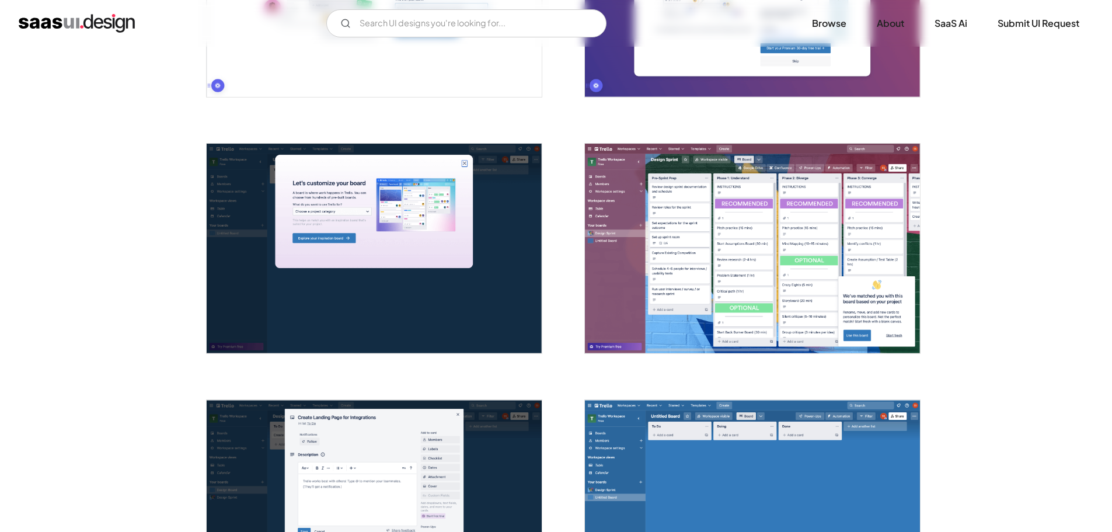
click at [454, 253] on img "open lightbox" at bounding box center [374, 249] width 335 height 210
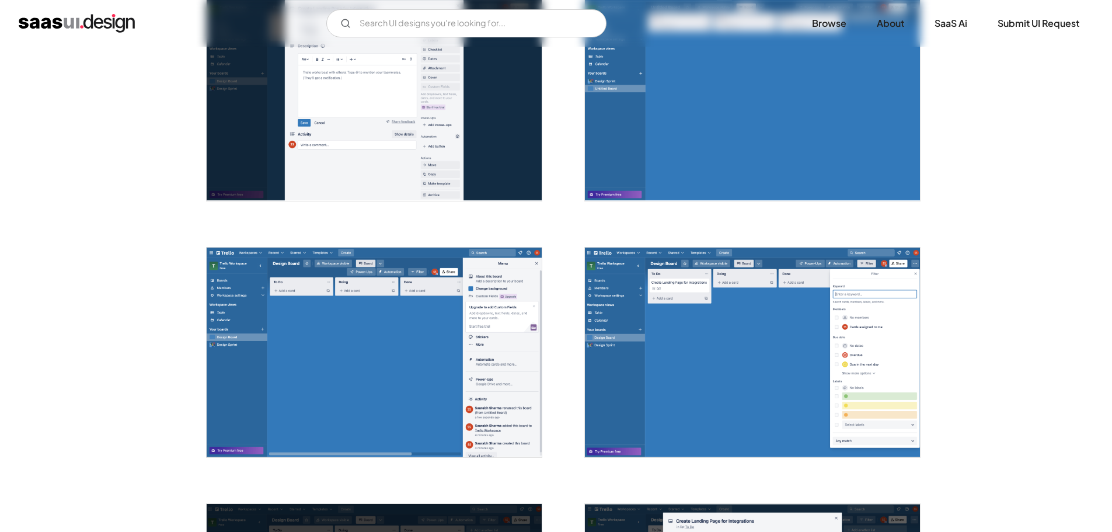
scroll to position [934, 0]
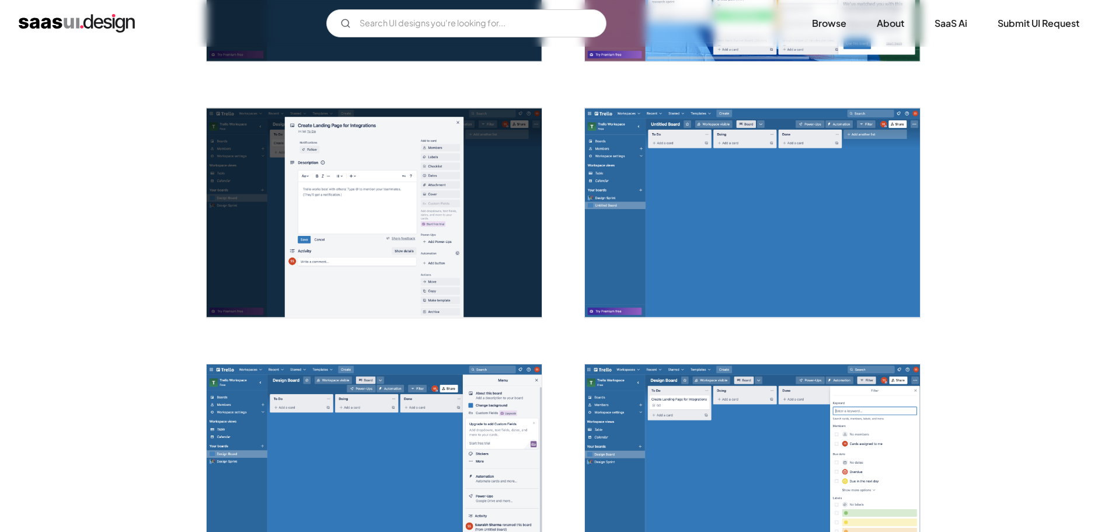
click at [594, 259] on img "open lightbox" at bounding box center [752, 213] width 335 height 210
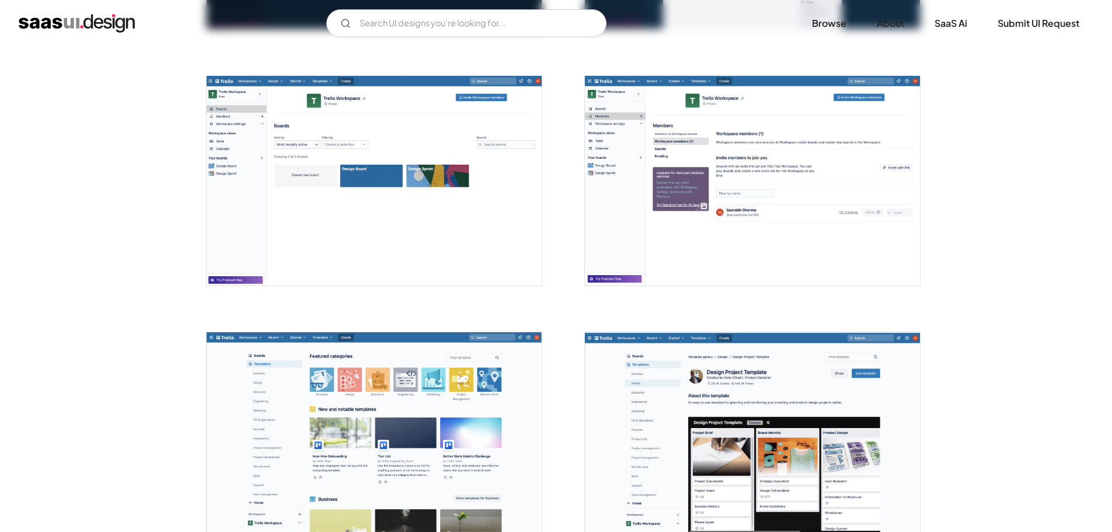
scroll to position [1751, 0]
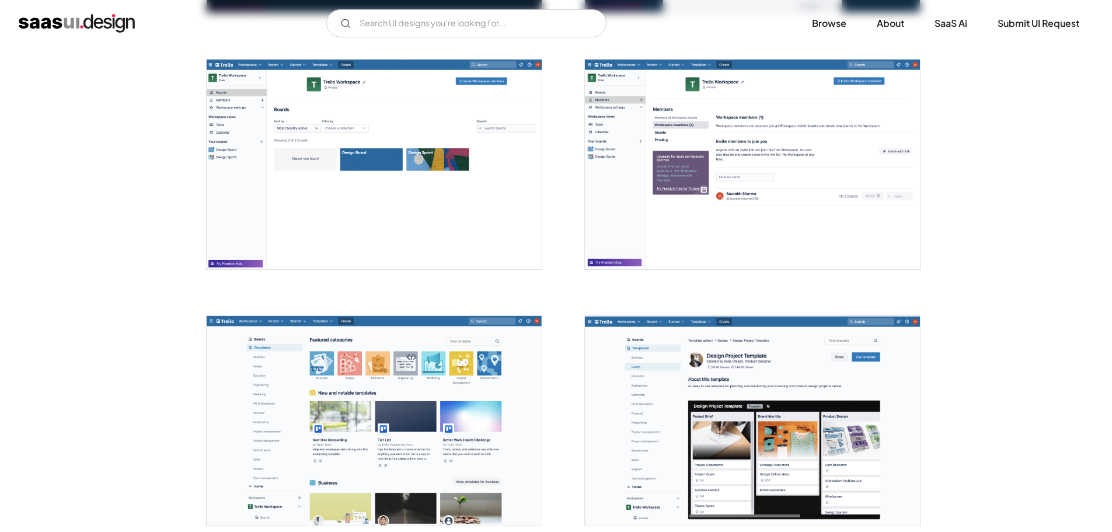
click at [659, 195] on img "open lightbox" at bounding box center [752, 165] width 335 height 210
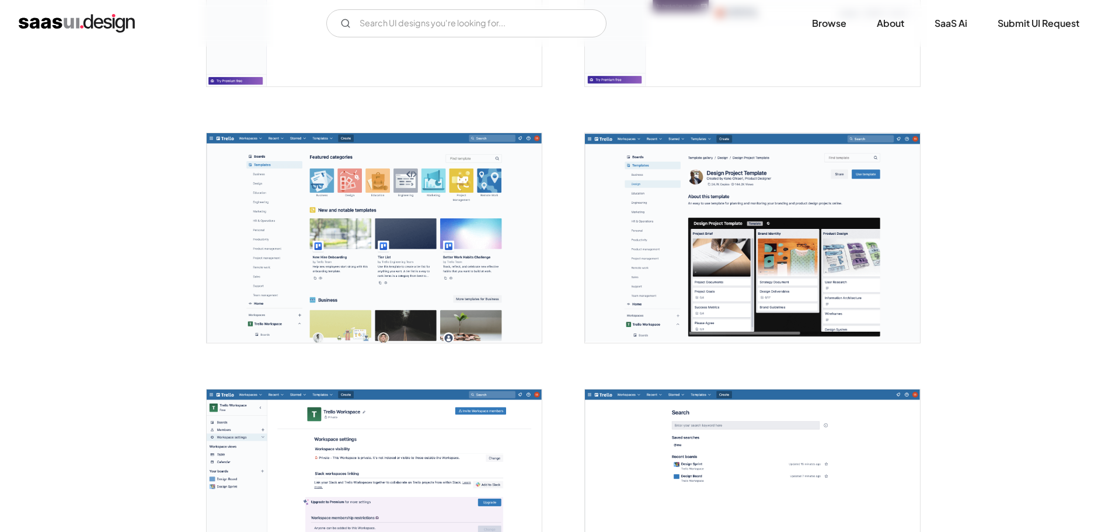
scroll to position [1926, 0]
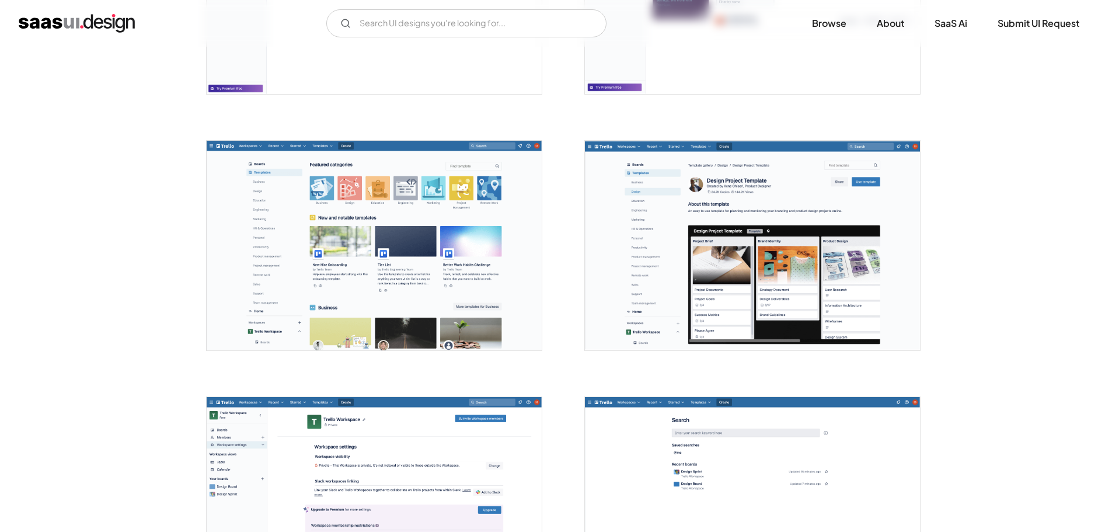
click at [539, 259] on img "open lightbox" at bounding box center [374, 246] width 335 height 210
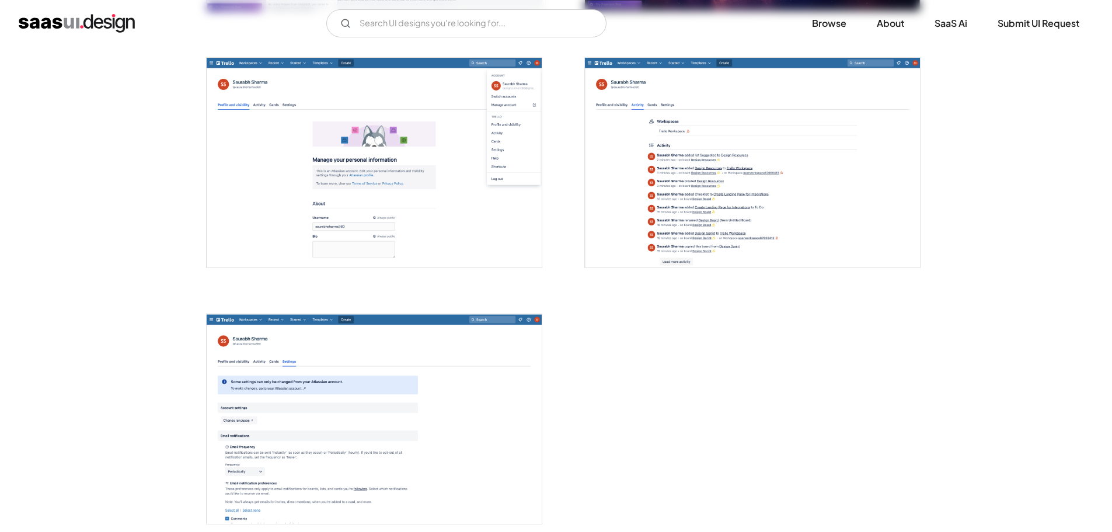
scroll to position [2685, 0]
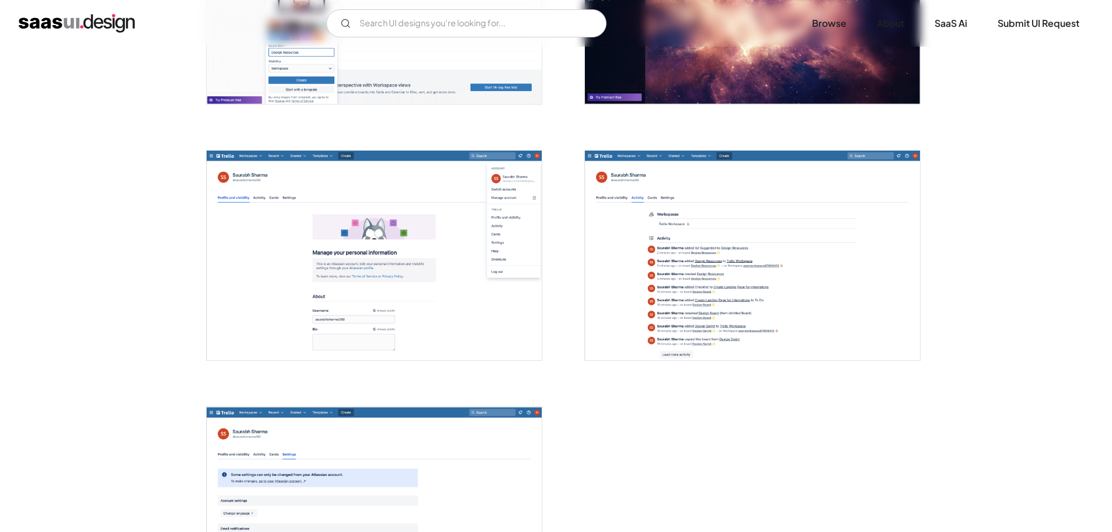
click at [498, 275] on img "open lightbox" at bounding box center [374, 256] width 335 height 210
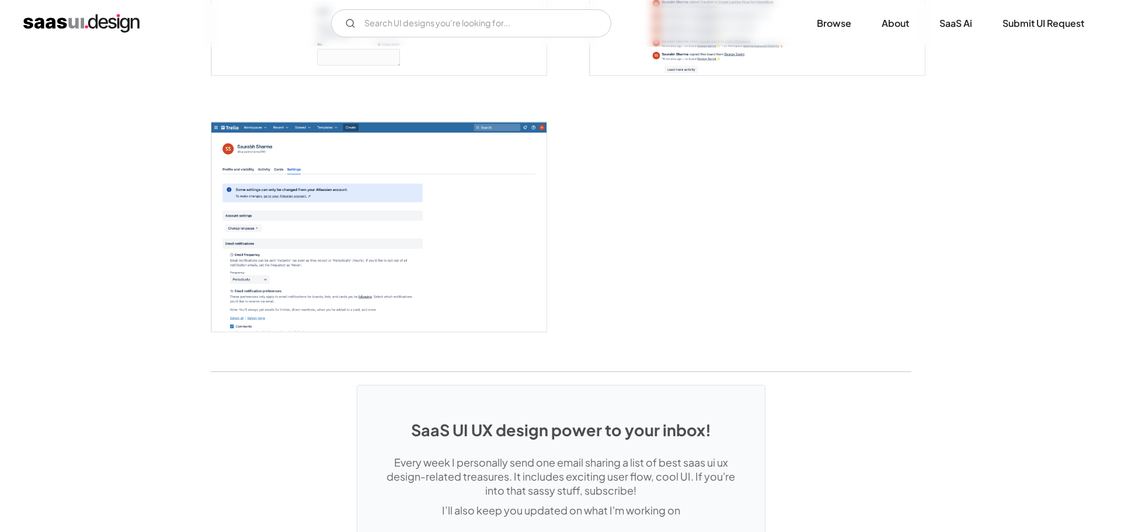
scroll to position [2918, 0]
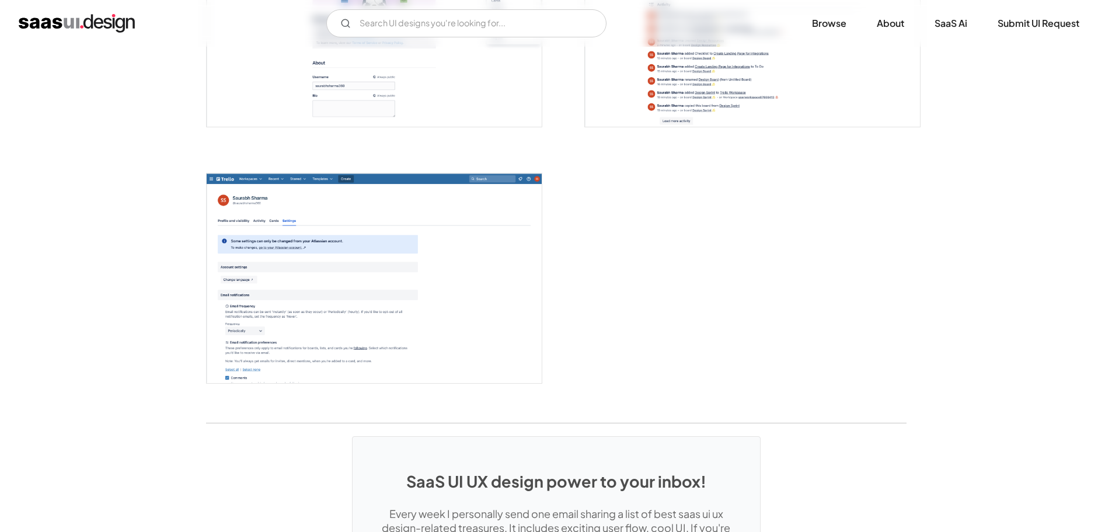
click at [533, 261] on img "open lightbox" at bounding box center [374, 278] width 335 height 210
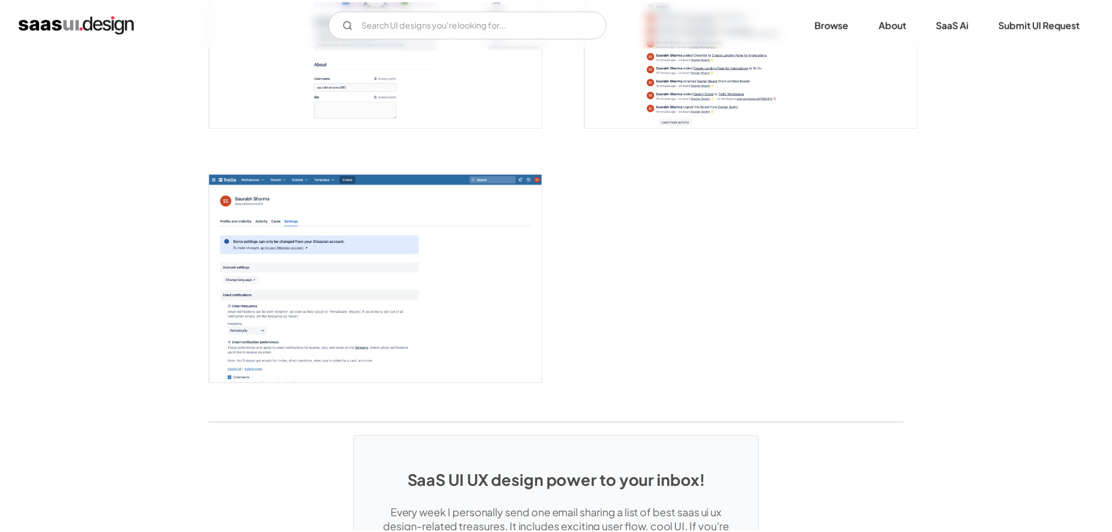
scroll to position [0, 0]
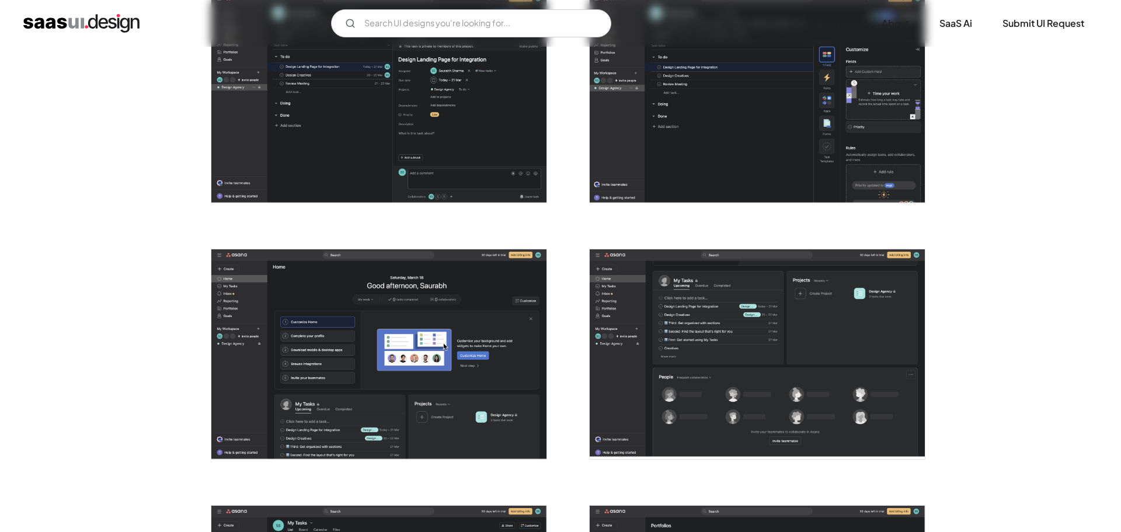
scroll to position [2335, 0]
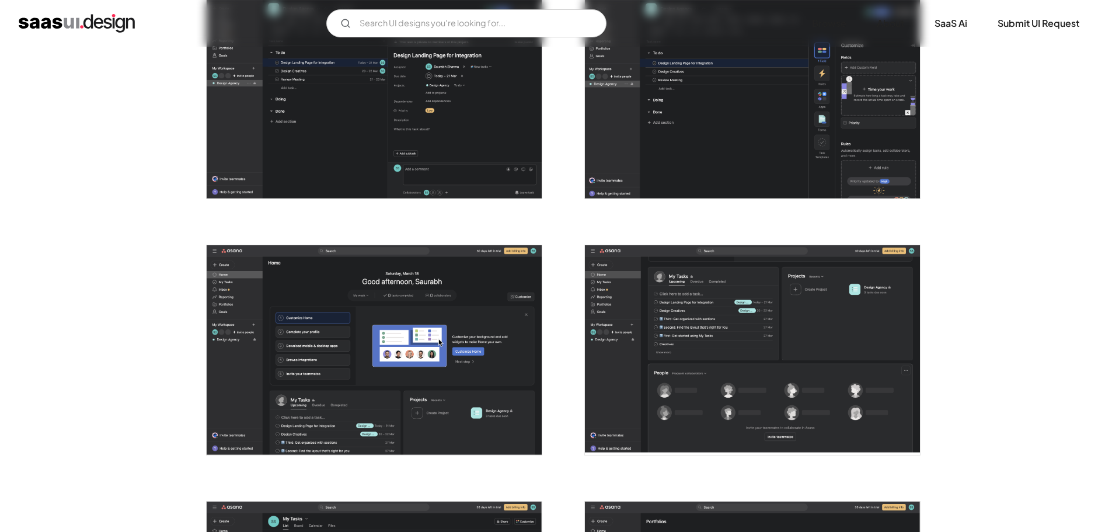
click at [489, 354] on img "open lightbox" at bounding box center [374, 350] width 335 height 210
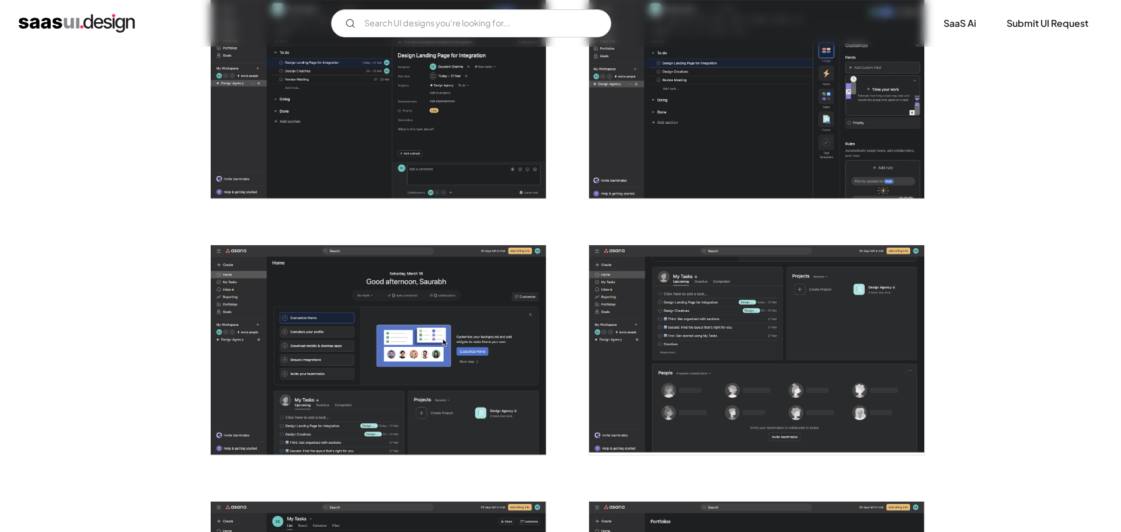
scroll to position [0, 0]
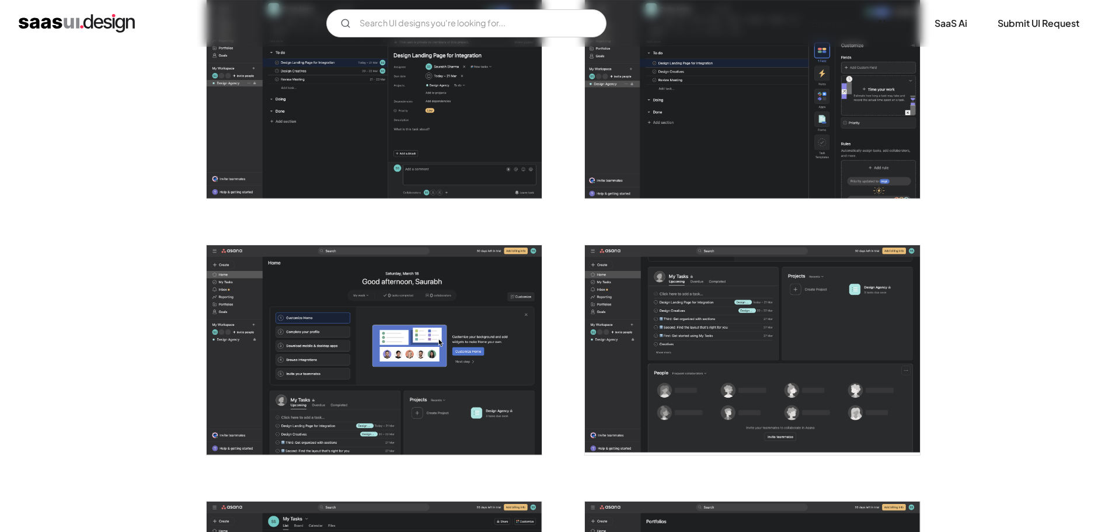
click at [702, 301] on img "open lightbox" at bounding box center [752, 350] width 335 height 210
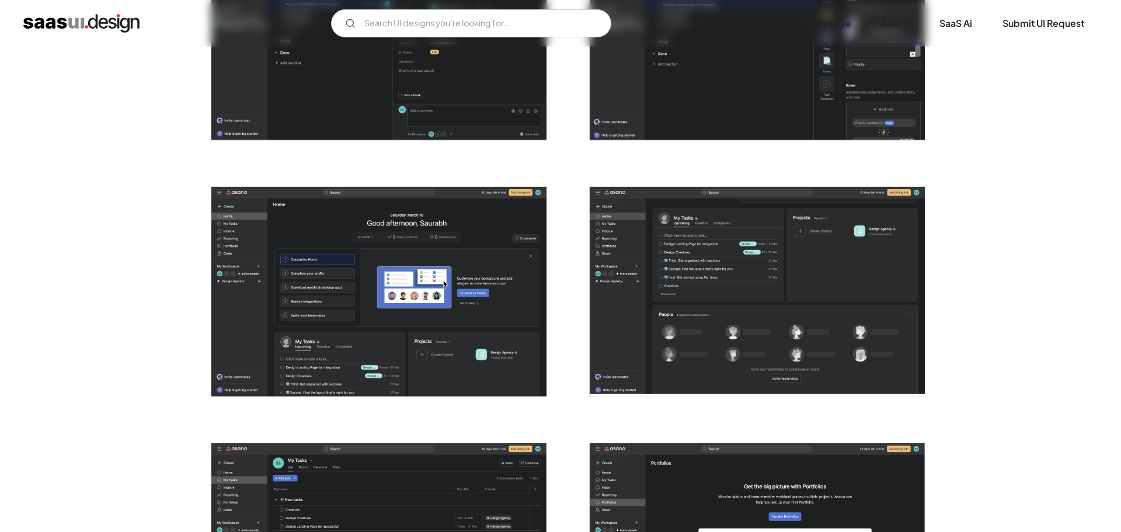
scroll to position [2685, 0]
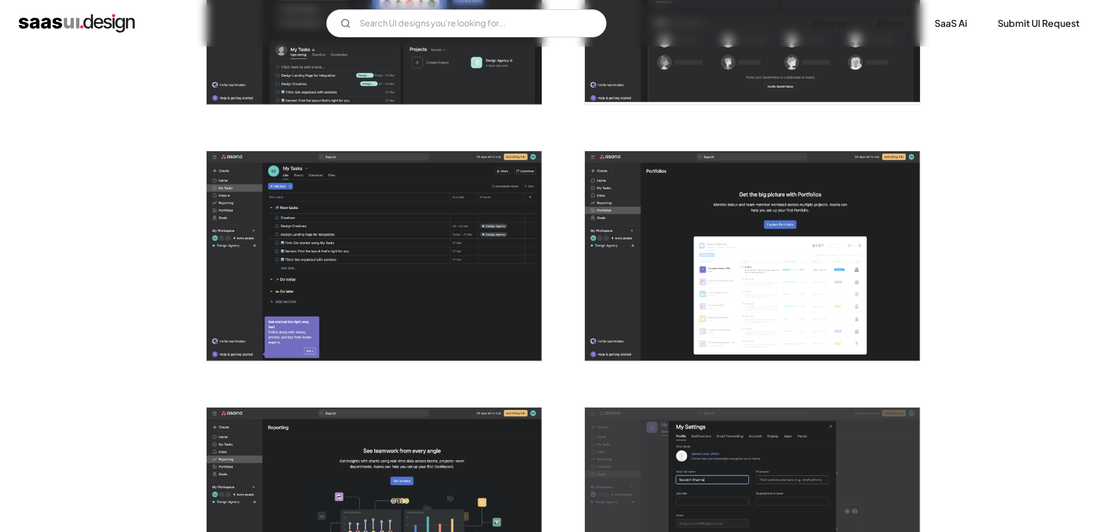
click at [786, 243] on img "open lightbox" at bounding box center [752, 256] width 335 height 210
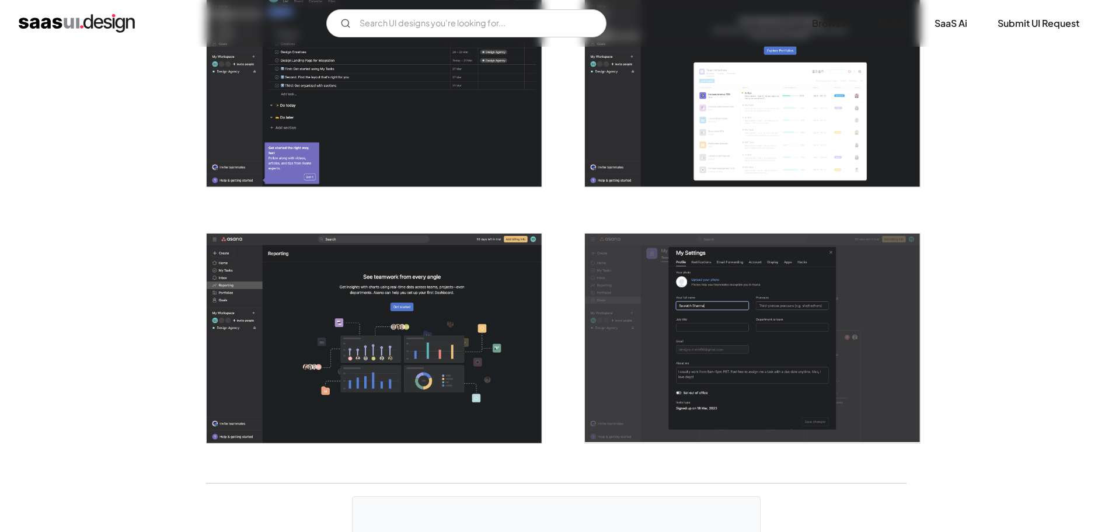
scroll to position [2977, 0]
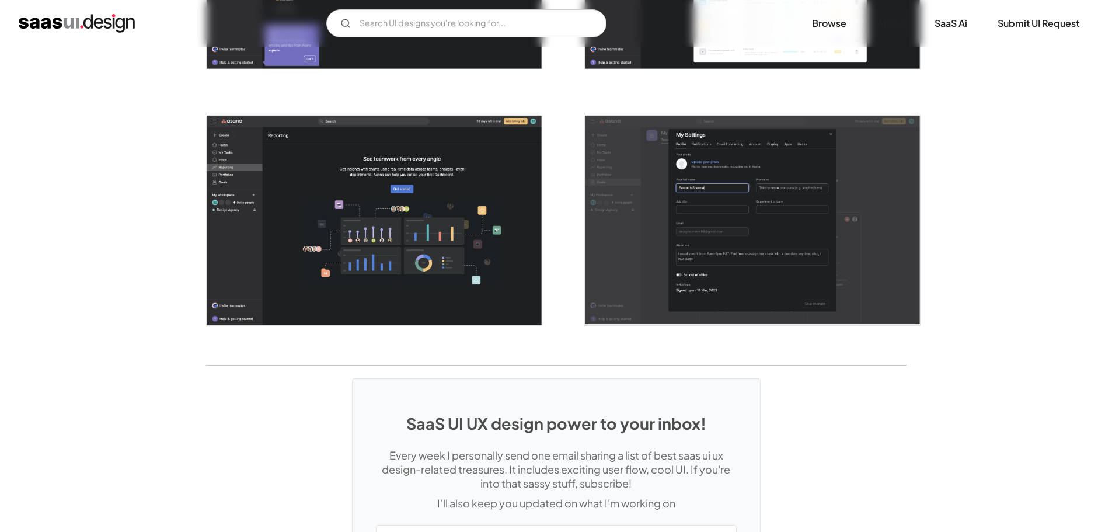
click at [515, 290] on img "open lightbox" at bounding box center [374, 221] width 335 height 210
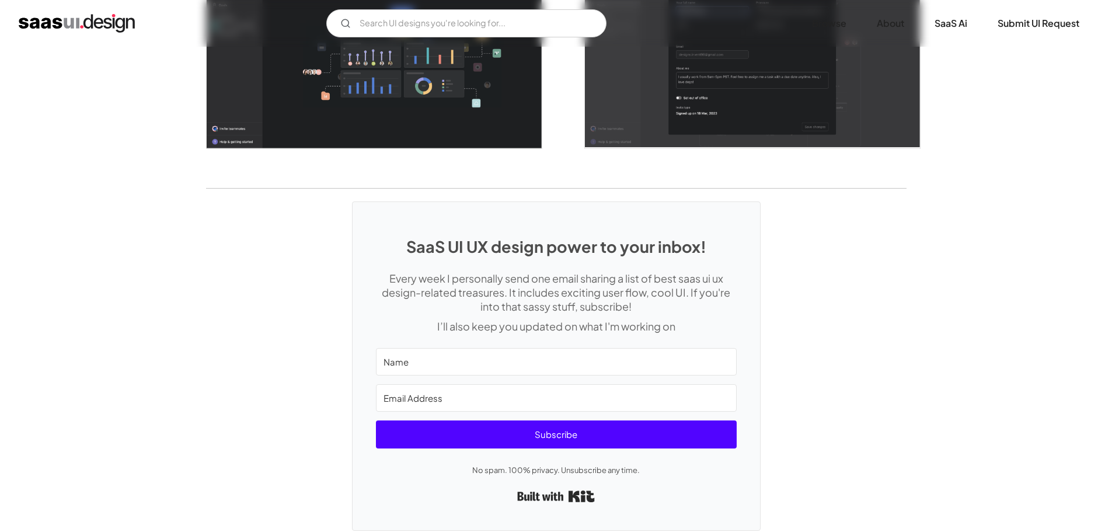
scroll to position [3193, 0]
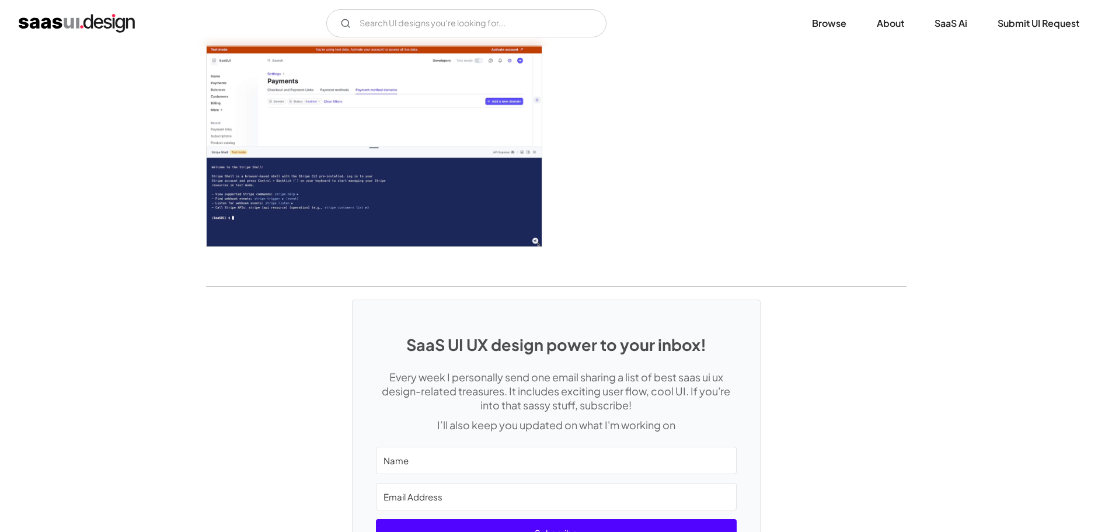
scroll to position [3338, 0]
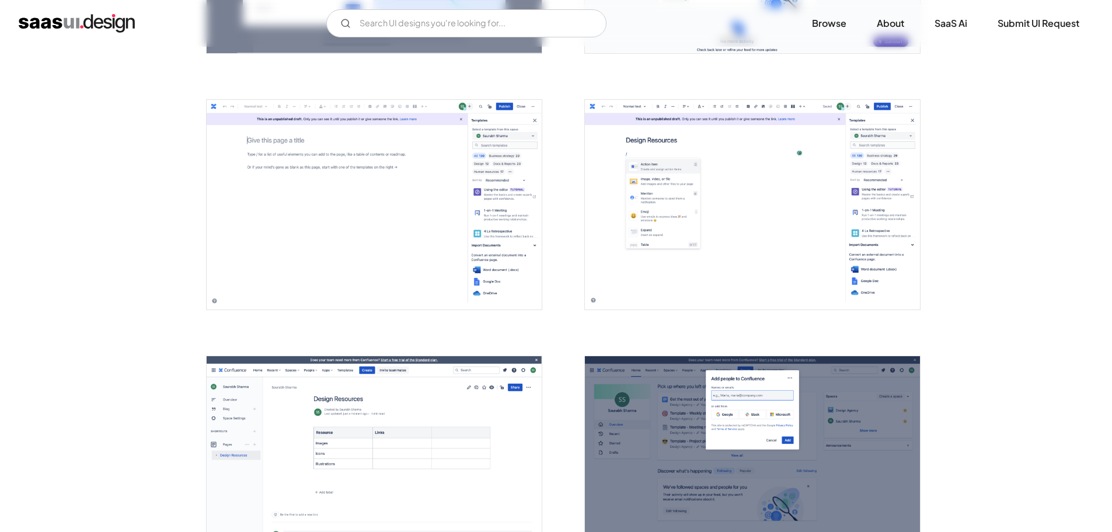
scroll to position [1459, 0]
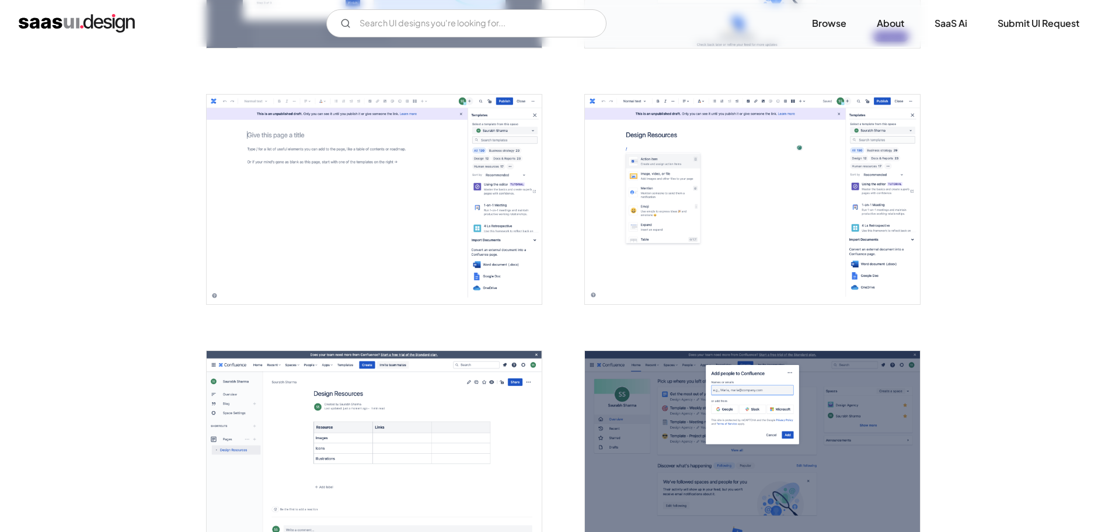
click at [679, 238] on img "open lightbox" at bounding box center [752, 200] width 335 height 210
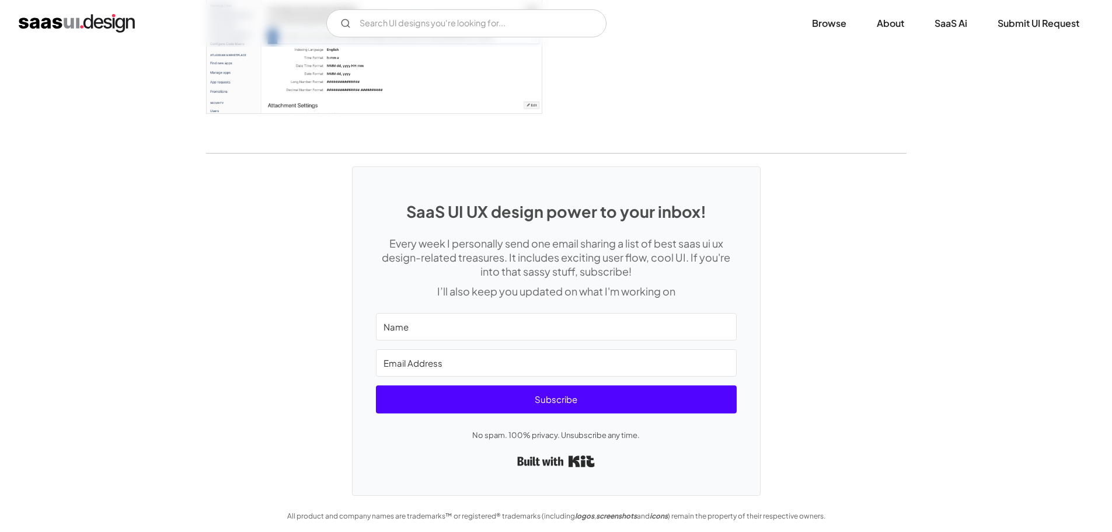
scroll to position [3447, 0]
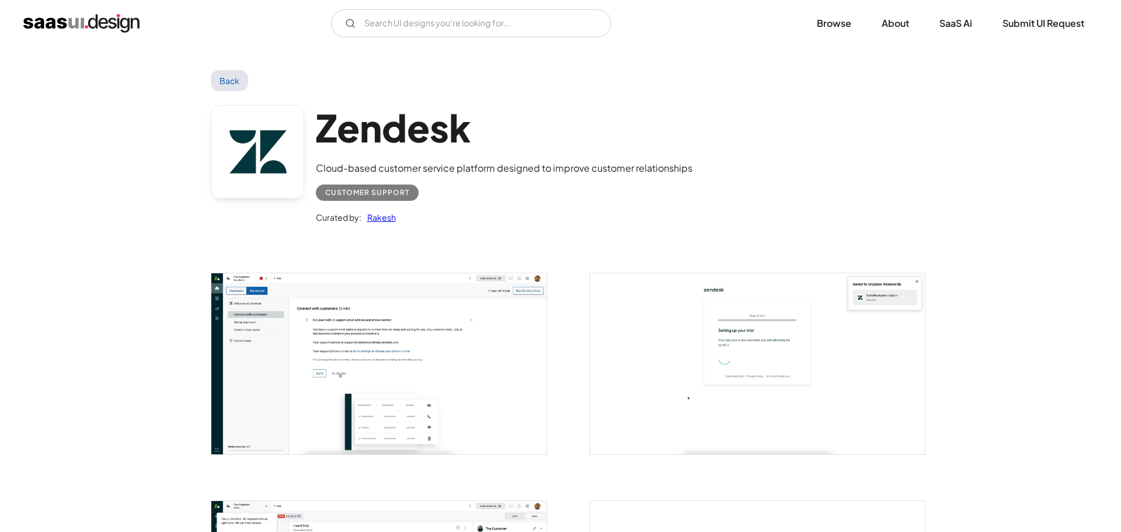
scroll to position [292, 0]
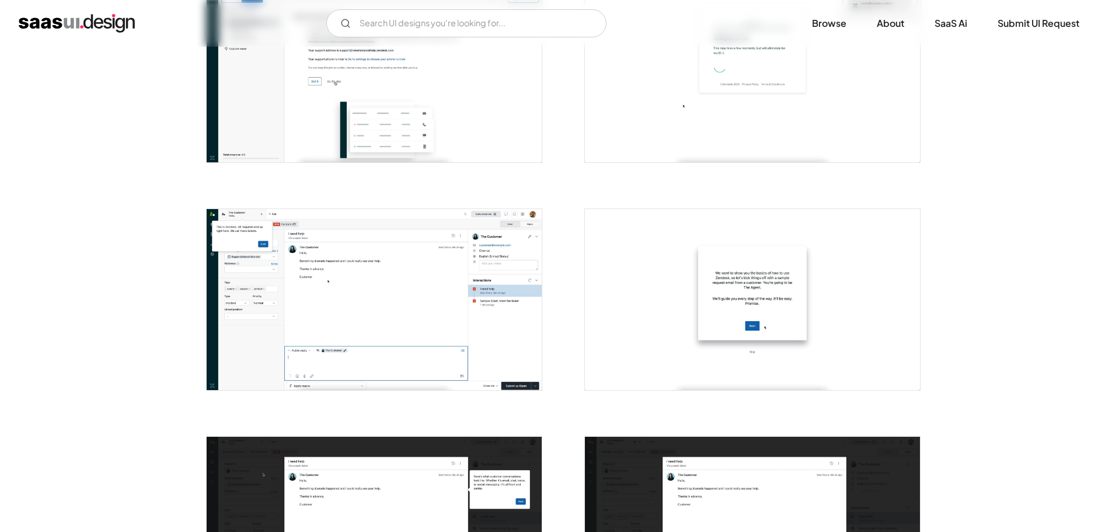
click at [527, 325] on img "open lightbox" at bounding box center [374, 299] width 335 height 181
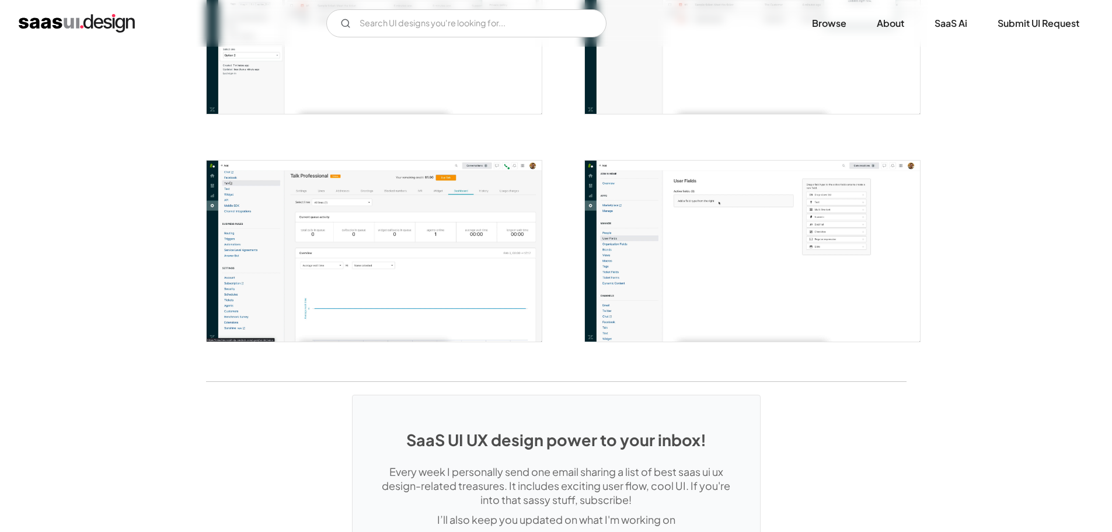
scroll to position [2392, 0]
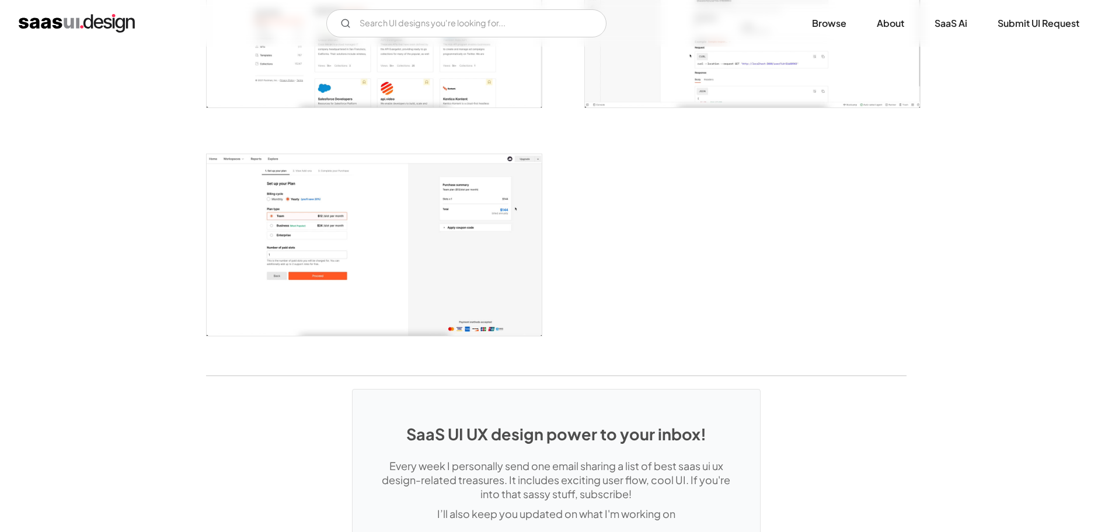
scroll to position [2860, 0]
